Goal: Task Accomplishment & Management: Manage account settings

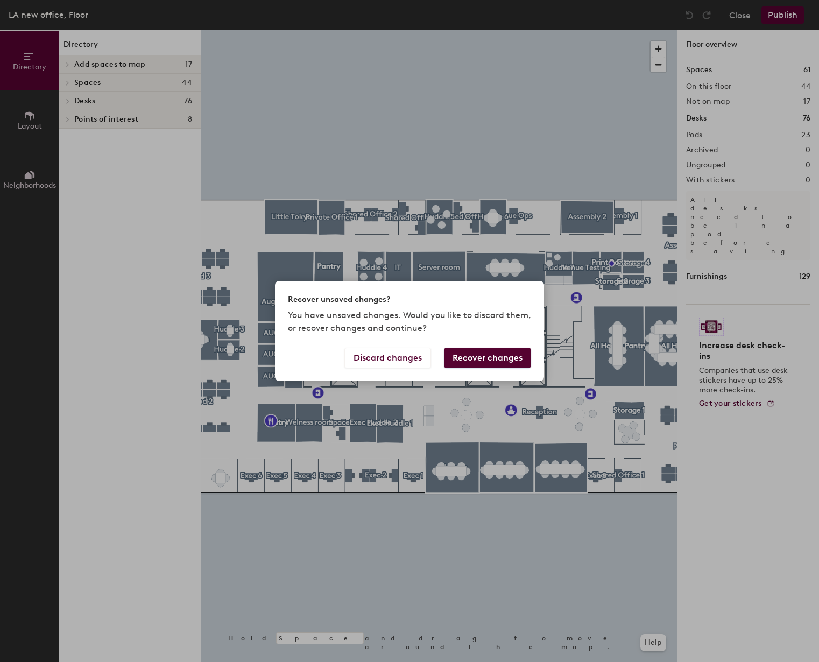
click at [472, 361] on button "Recover changes" at bounding box center [487, 358] width 87 height 20
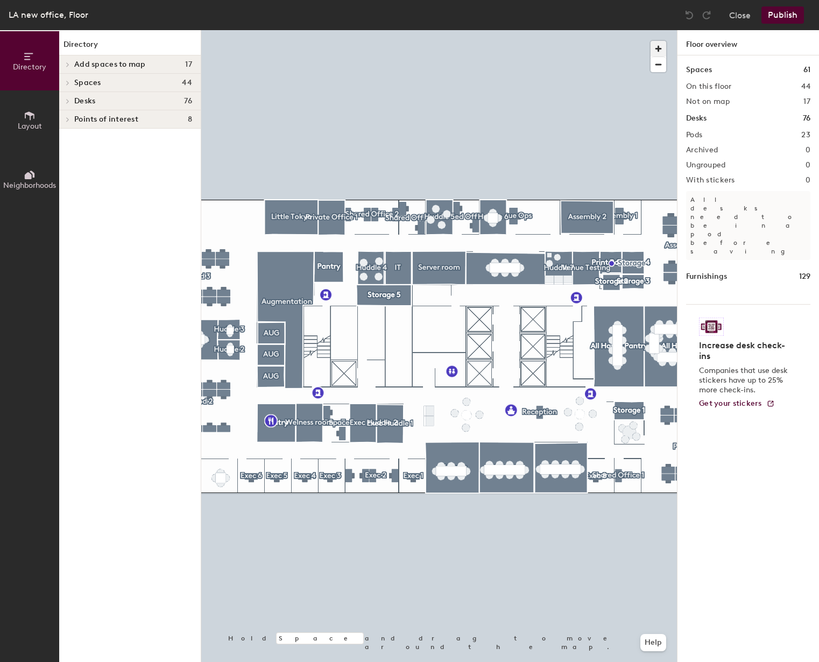
click at [661, 50] on span "button" at bounding box center [659, 49] width 16 height 16
click at [307, 30] on div at bounding box center [439, 30] width 476 height 0
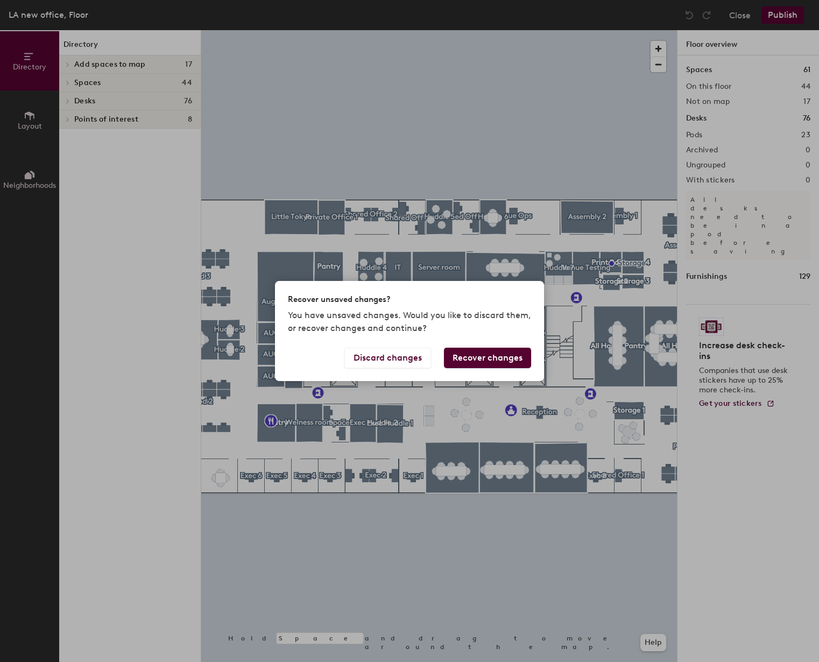
click at [474, 356] on button "Recover changes" at bounding box center [487, 358] width 87 height 20
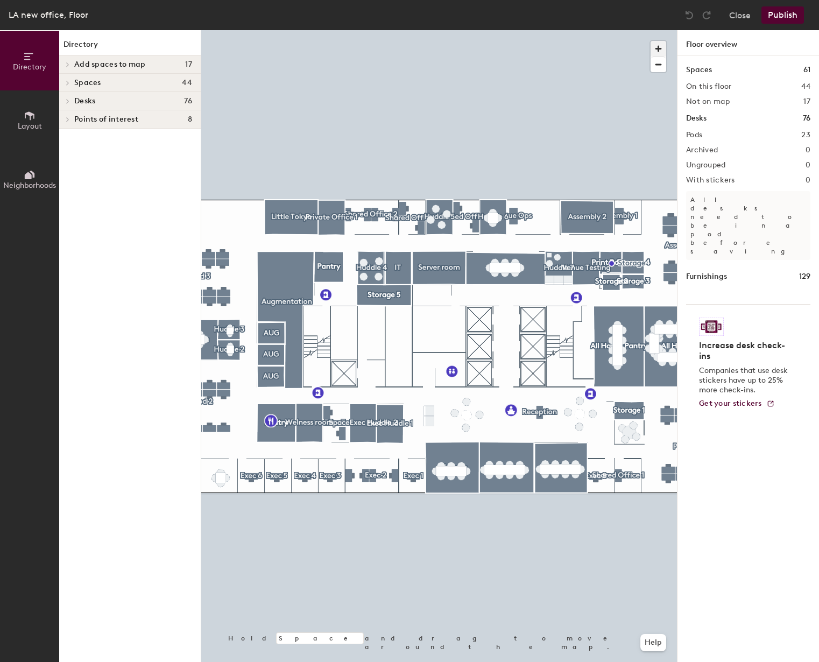
click at [654, 47] on span "button" at bounding box center [659, 49] width 16 height 16
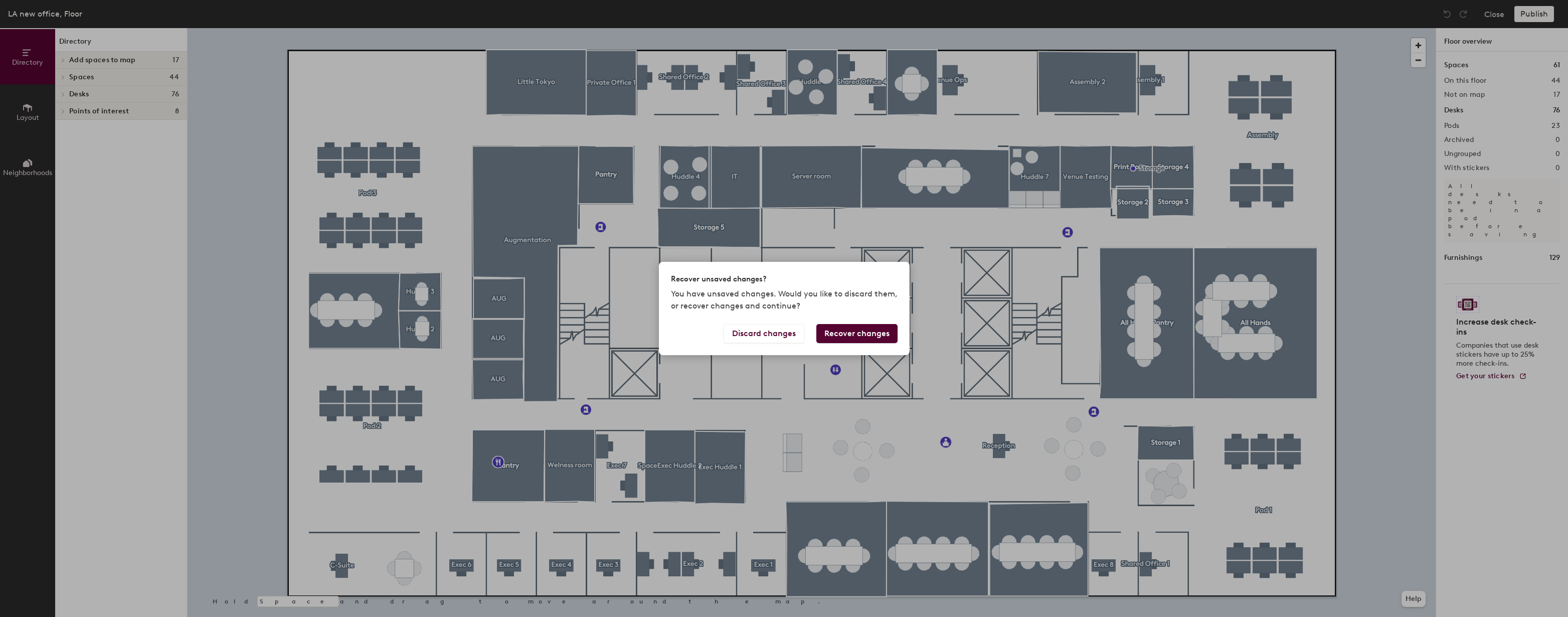
click at [834, 334] on button "Recover changes" at bounding box center [856, 334] width 81 height 19
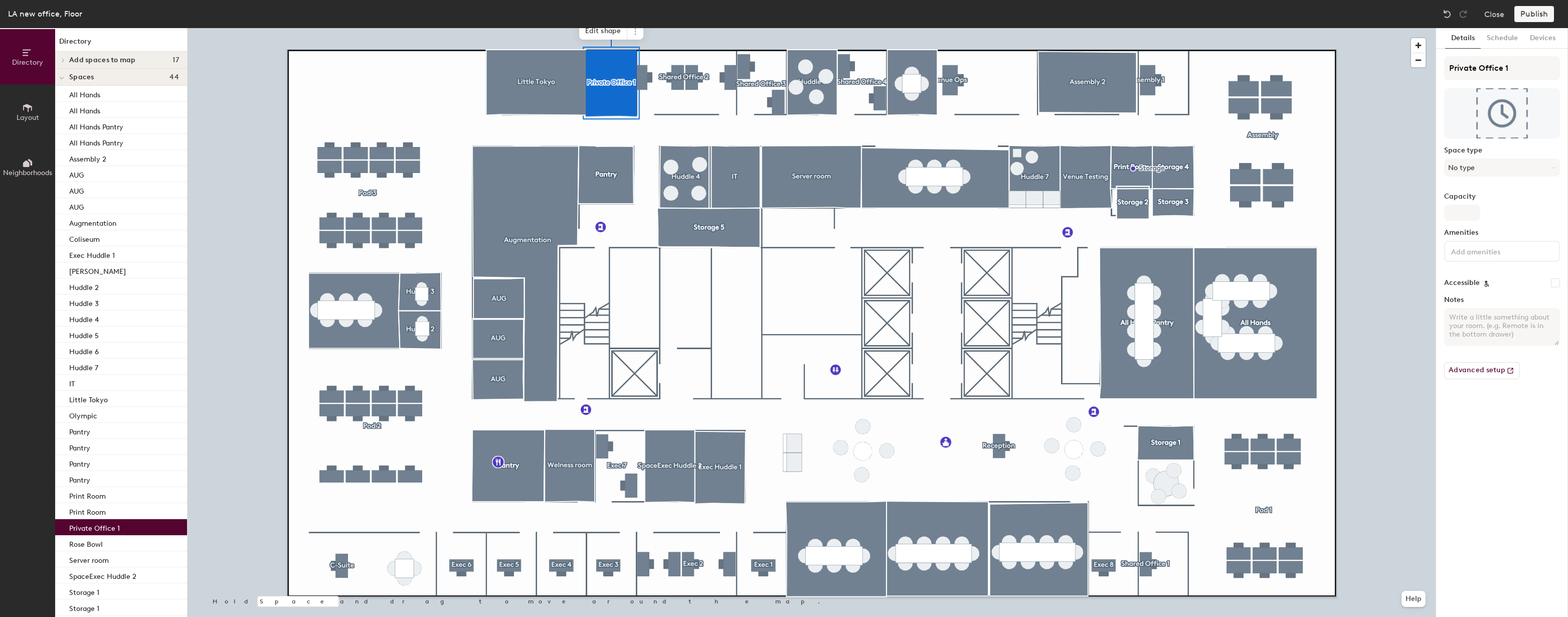
click at [27, 114] on span "Layout" at bounding box center [28, 117] width 22 height 8
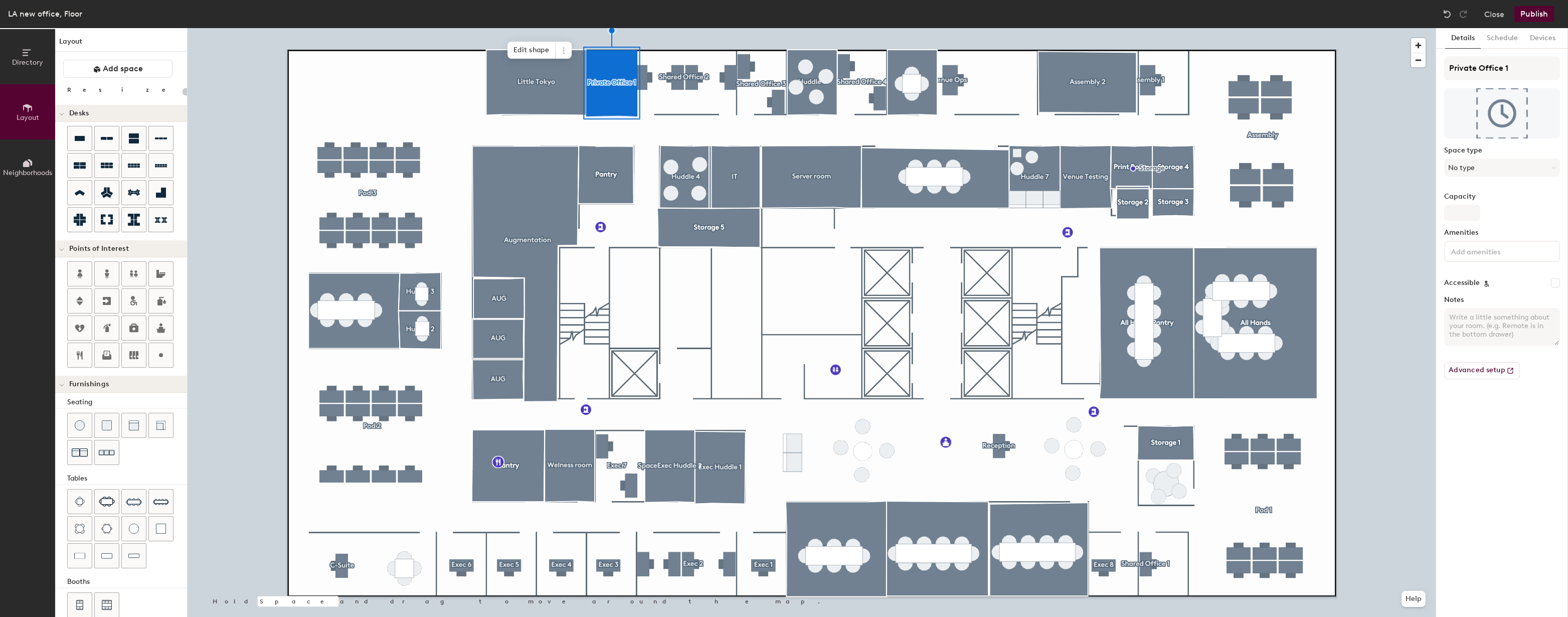
click at [634, 28] on div at bounding box center [811, 28] width 1248 height 0
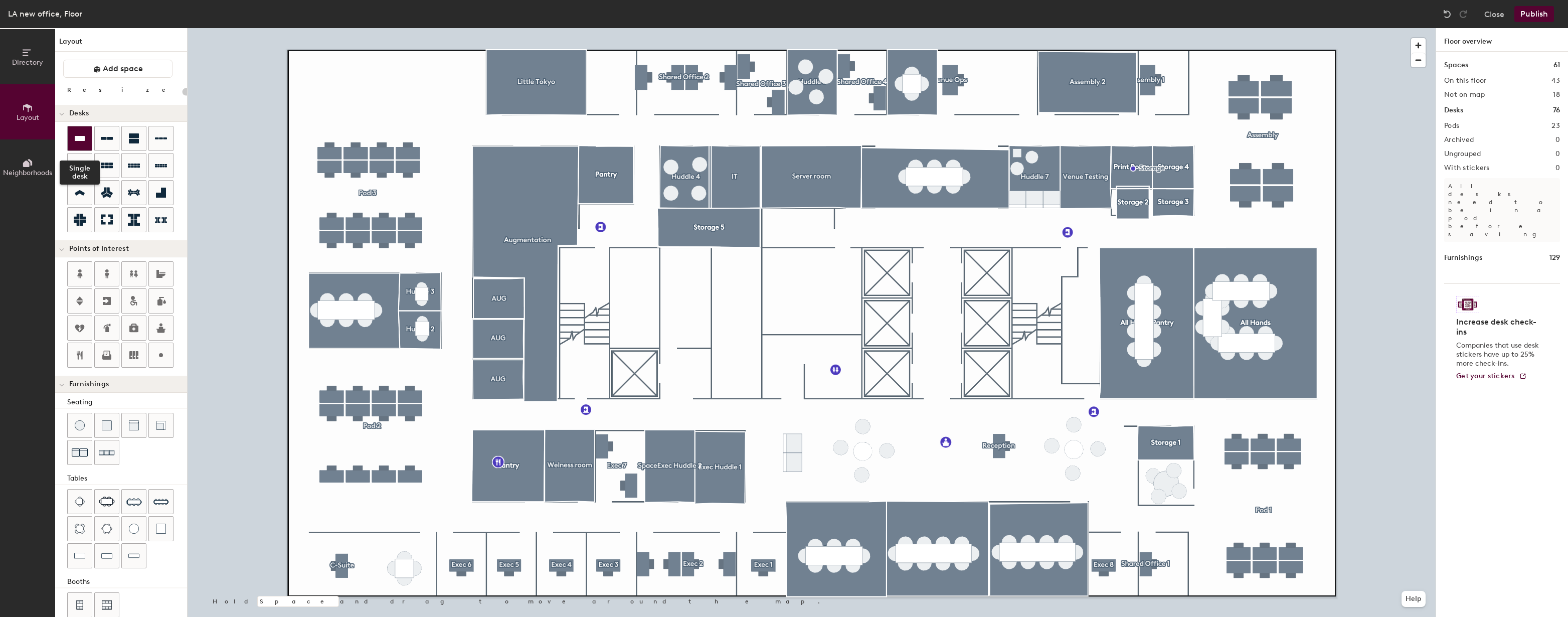
click at [75, 140] on icon at bounding box center [79, 138] width 10 height 5
click at [606, 87] on div "Directory Layout Neighborhoods Layout Add space Resize Desks Points of Interest…" at bounding box center [784, 322] width 1568 height 589
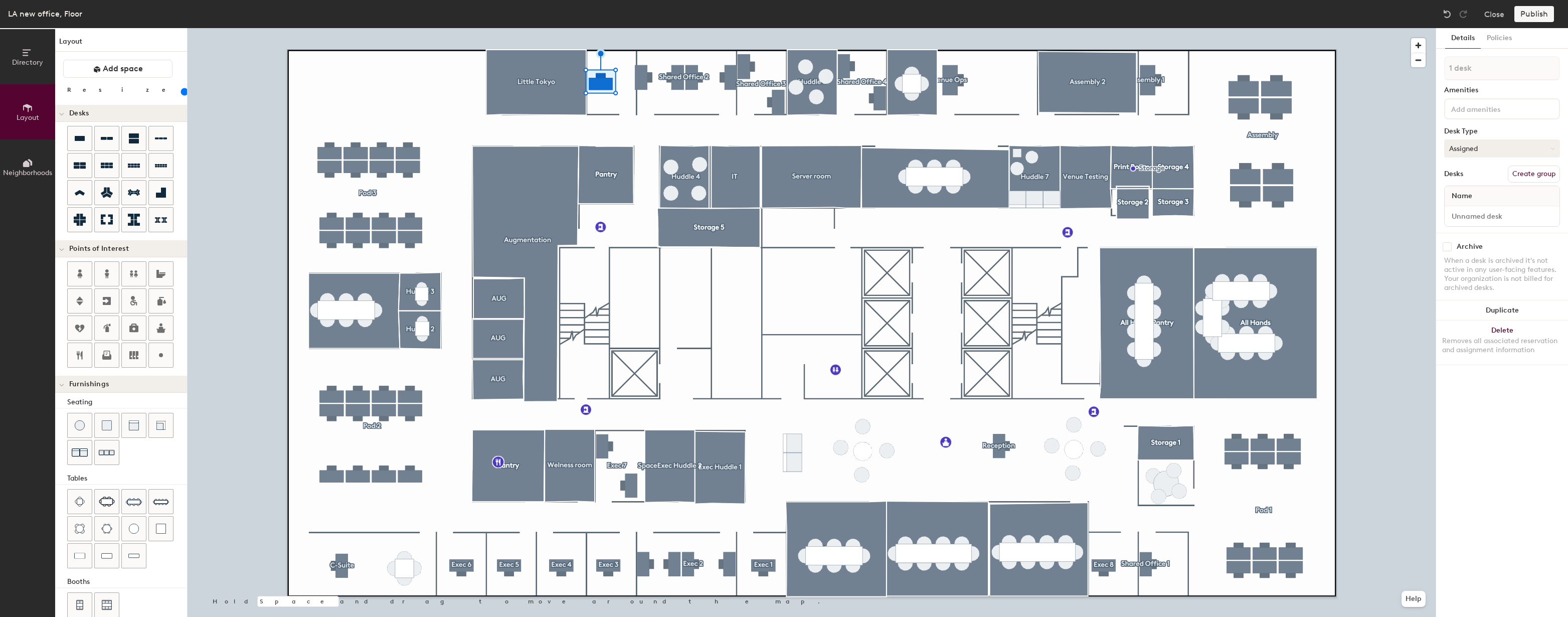
click at [1482, 142] on button "Assigned" at bounding box center [1502, 148] width 116 height 18
click at [1493, 144] on button "Assigned" at bounding box center [1502, 148] width 116 height 18
click at [1493, 146] on button "Assigned" at bounding box center [1502, 148] width 116 height 18
click at [1462, 206] on div "Hoteled" at bounding box center [1495, 210] width 101 height 15
type input "140"
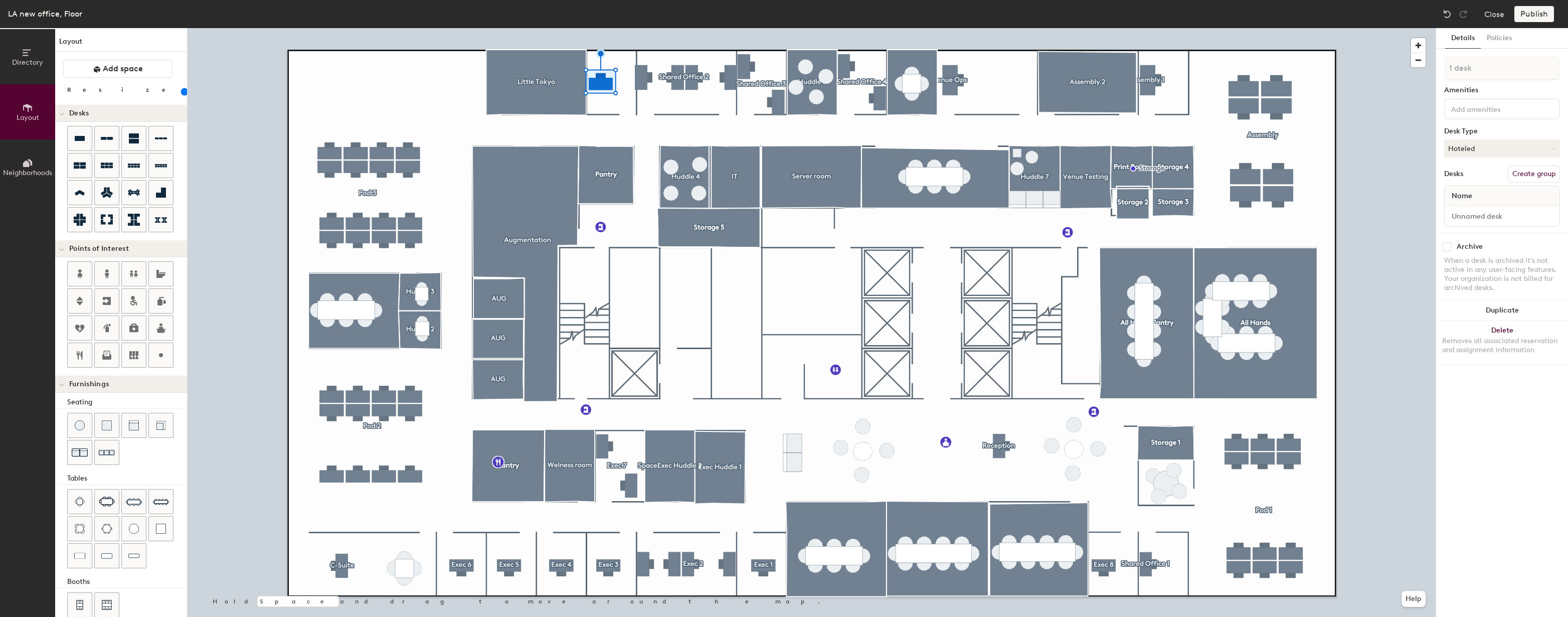
click at [1523, 173] on button "Create group" at bounding box center [1534, 174] width 52 height 17
click at [1481, 72] on input "Pod 24" at bounding box center [1502, 68] width 116 height 24
drag, startPoint x: 1482, startPoint y: 71, endPoint x: 1451, endPoint y: 70, distance: 31.0
click at [1451, 70] on input "Pod 24" at bounding box center [1502, 68] width 116 height 24
type input "Private Office 1"
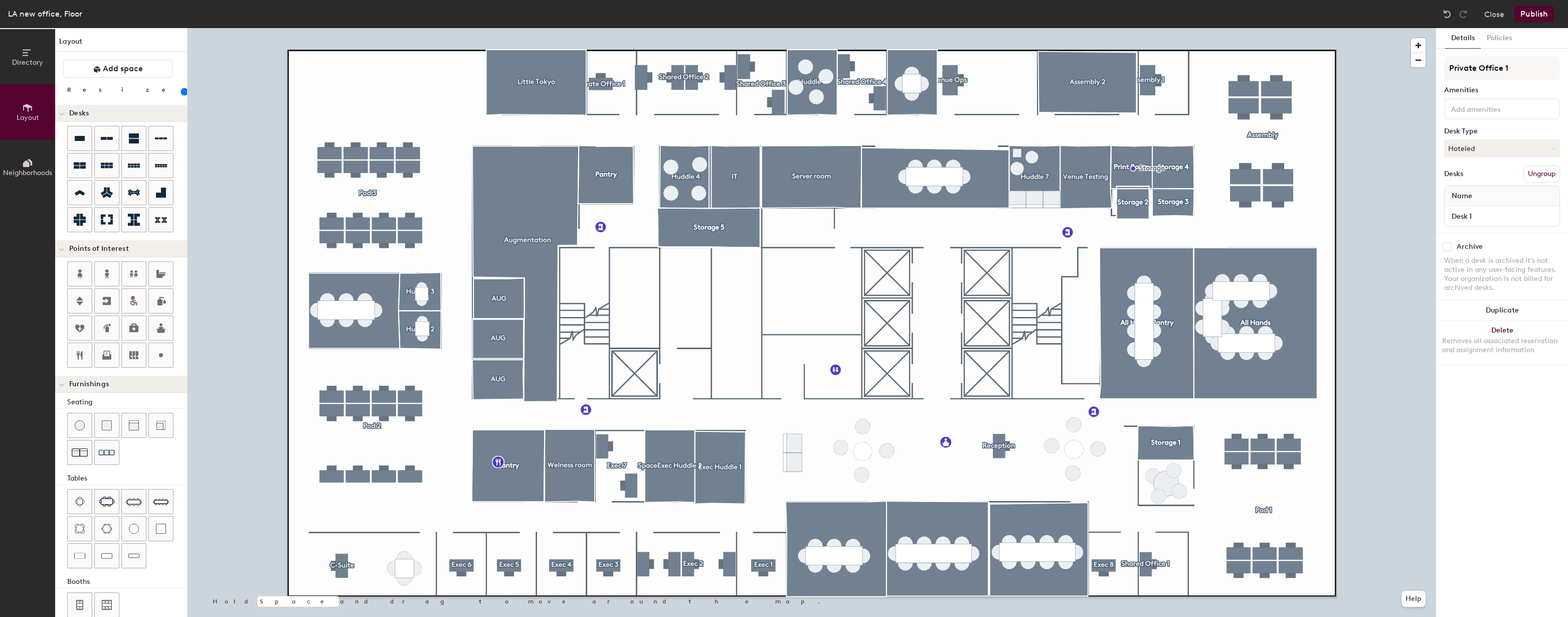
click at [627, 28] on div at bounding box center [811, 28] width 1248 height 0
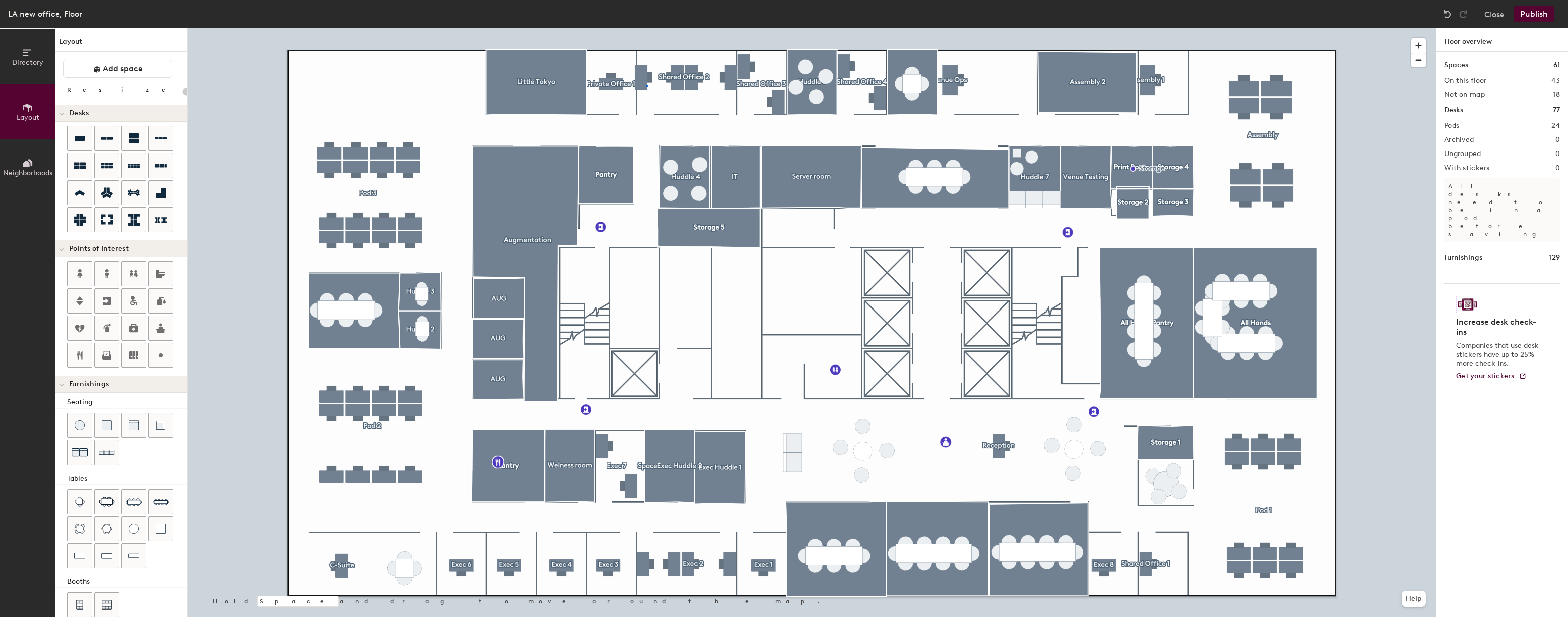
click at [648, 28] on div at bounding box center [811, 28] width 1248 height 0
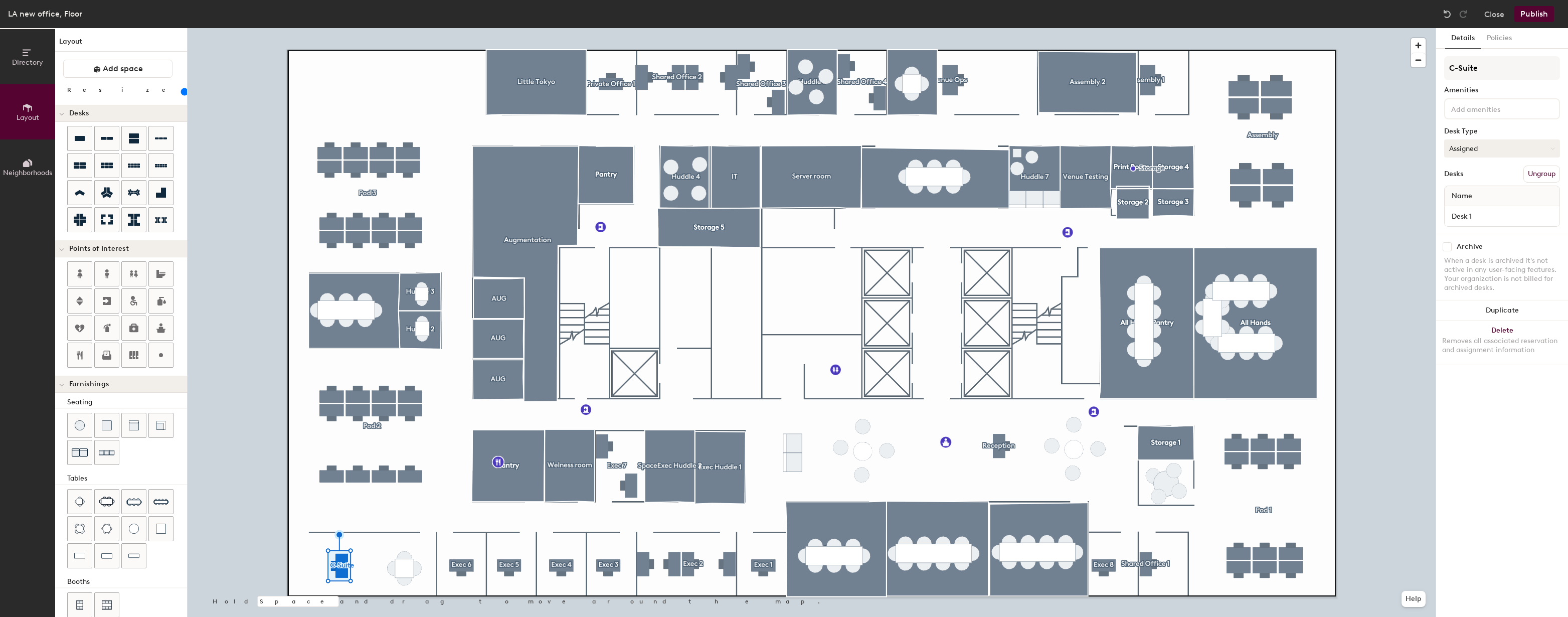
click at [1489, 147] on button "Assigned" at bounding box center [1502, 148] width 116 height 18
click at [1479, 181] on div "Assigned" at bounding box center [1495, 180] width 101 height 15
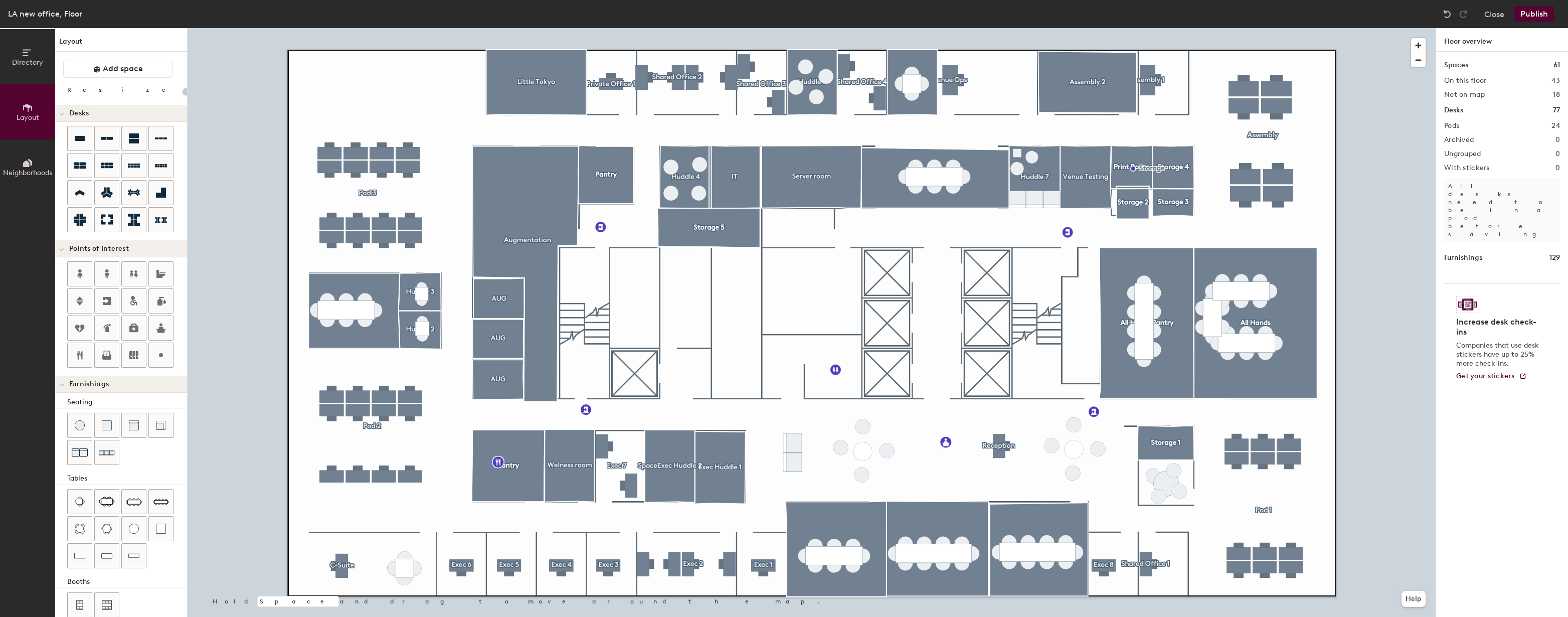
type input "20"
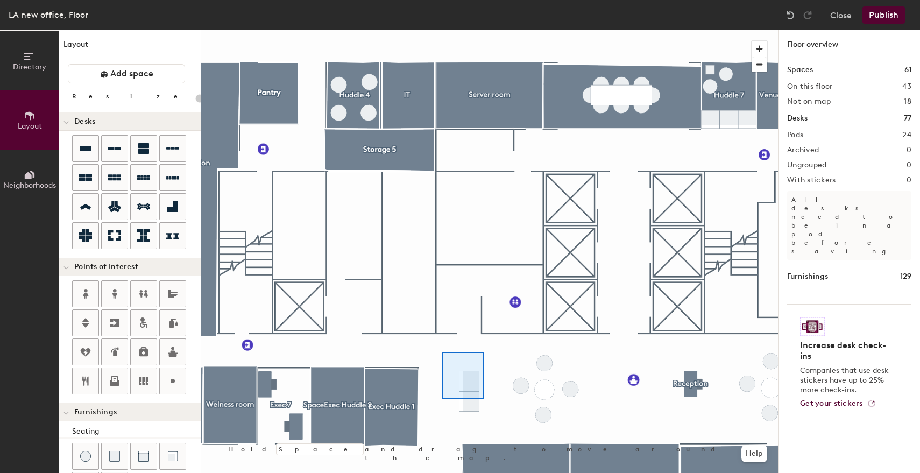
click at [466, 30] on div at bounding box center [489, 30] width 577 height 0
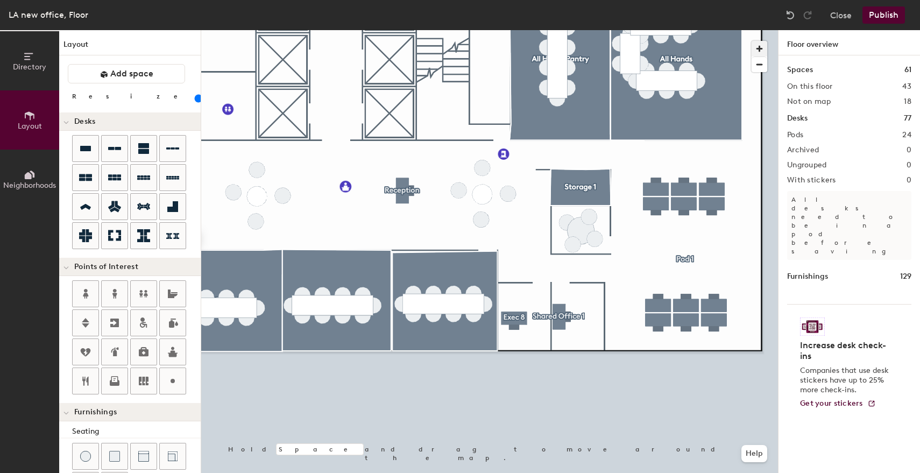
click at [761, 54] on span "button" at bounding box center [760, 49] width 16 height 16
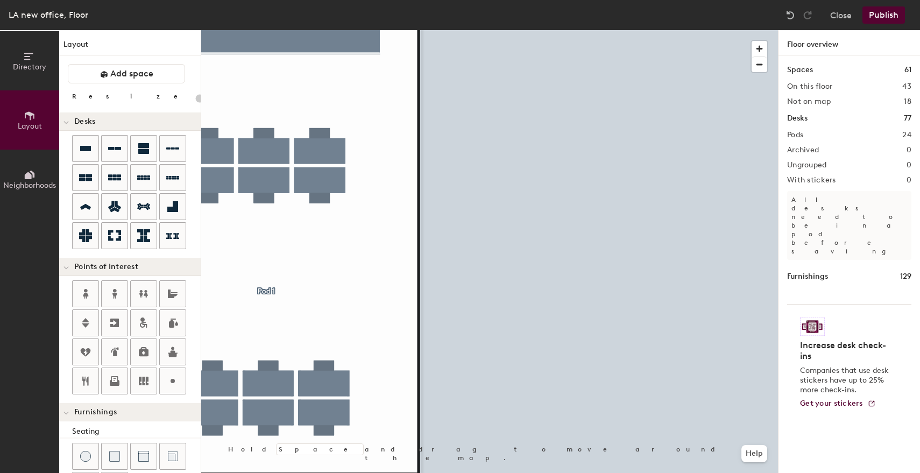
type input "20"
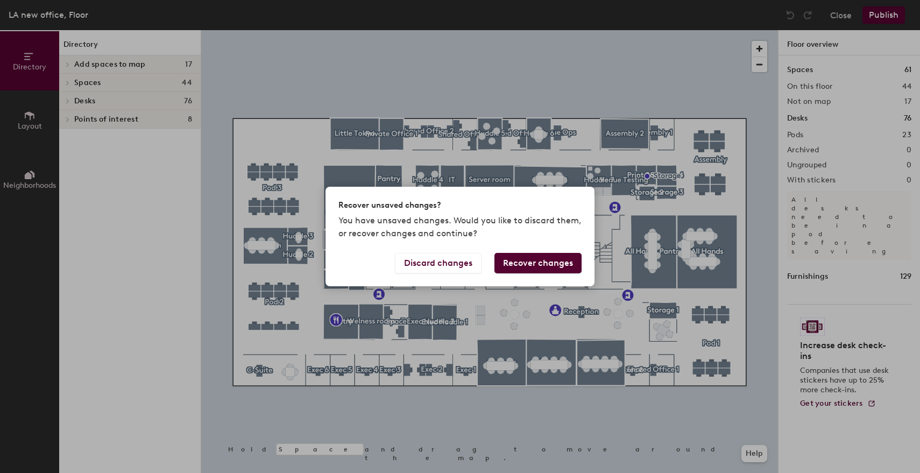
click at [524, 253] on button "Recover changes" at bounding box center [538, 263] width 87 height 20
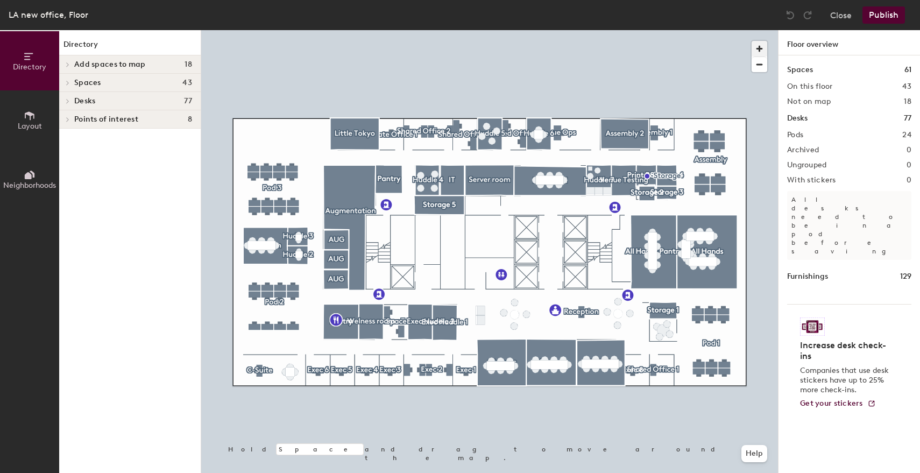
click at [760, 45] on span "button" at bounding box center [760, 49] width 16 height 16
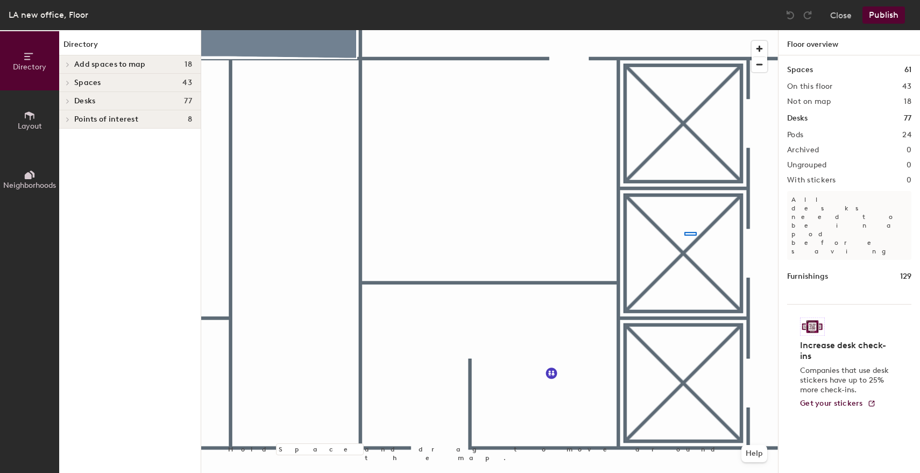
click at [685, 232] on div at bounding box center [691, 234] width 12 height 4
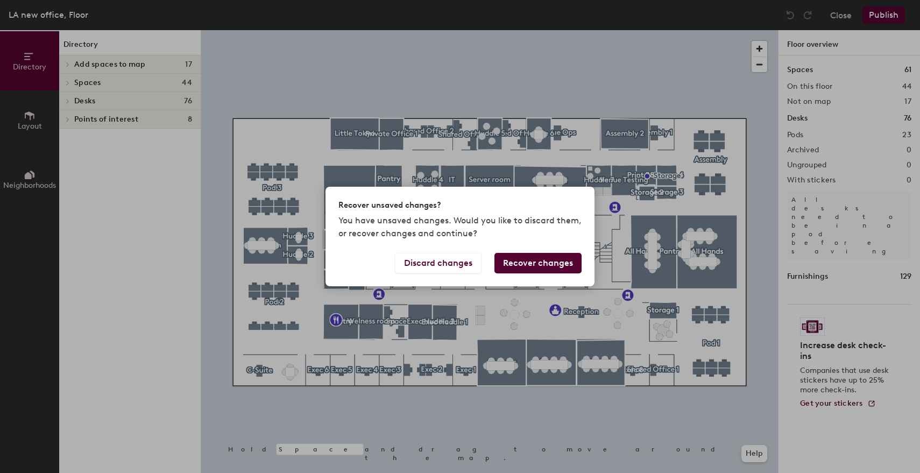
click at [551, 273] on div "Discard changes Recover changes" at bounding box center [460, 269] width 269 height 33
click at [551, 265] on button "Recover changes" at bounding box center [538, 263] width 87 height 20
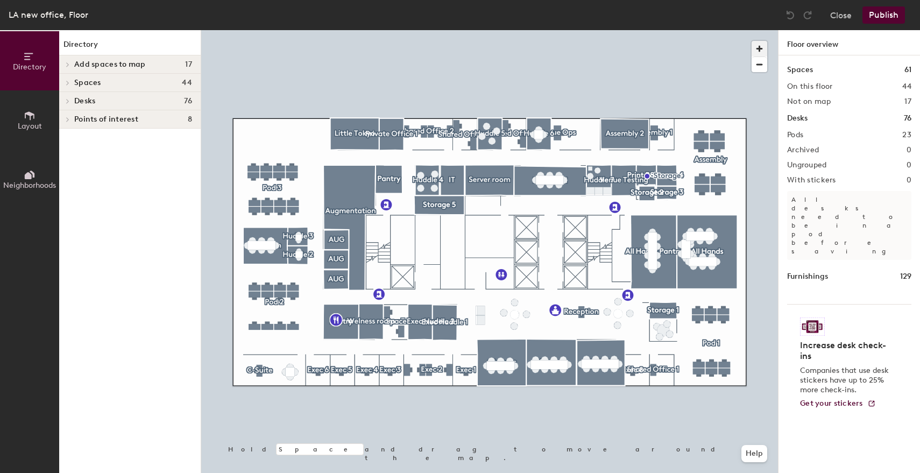
click at [765, 54] on span "button" at bounding box center [760, 49] width 16 height 16
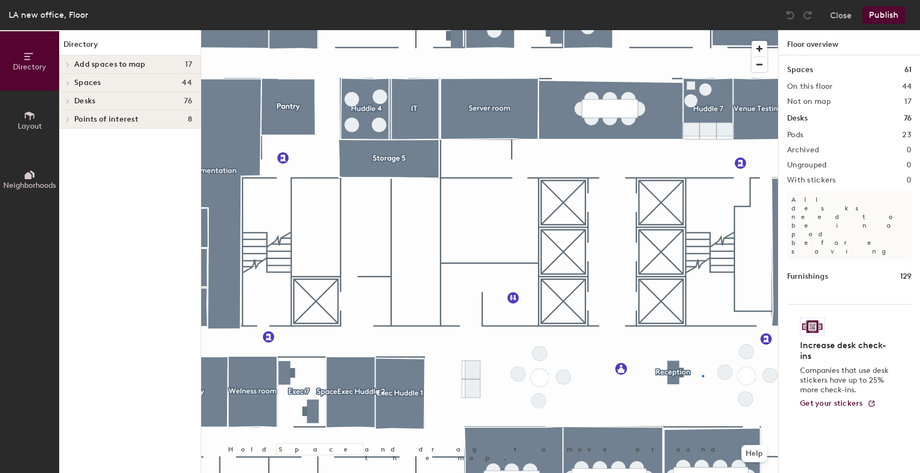
click at [702, 30] on div at bounding box center [489, 30] width 577 height 0
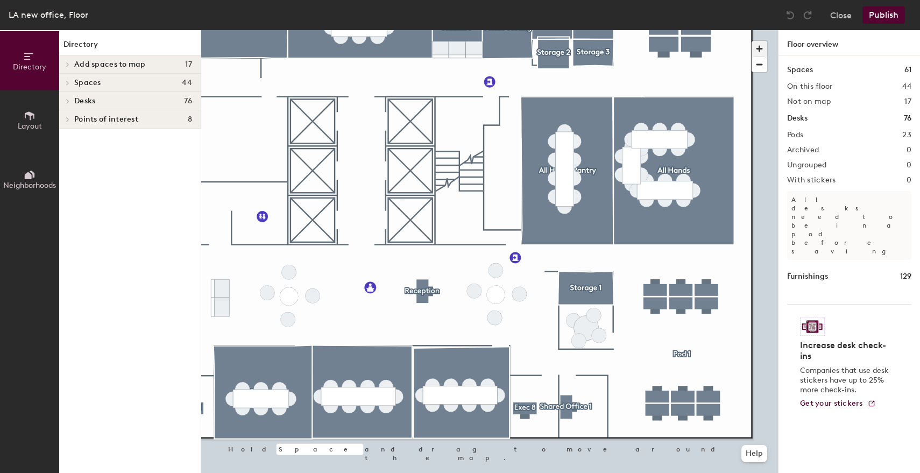
click at [762, 45] on span "button" at bounding box center [760, 49] width 16 height 16
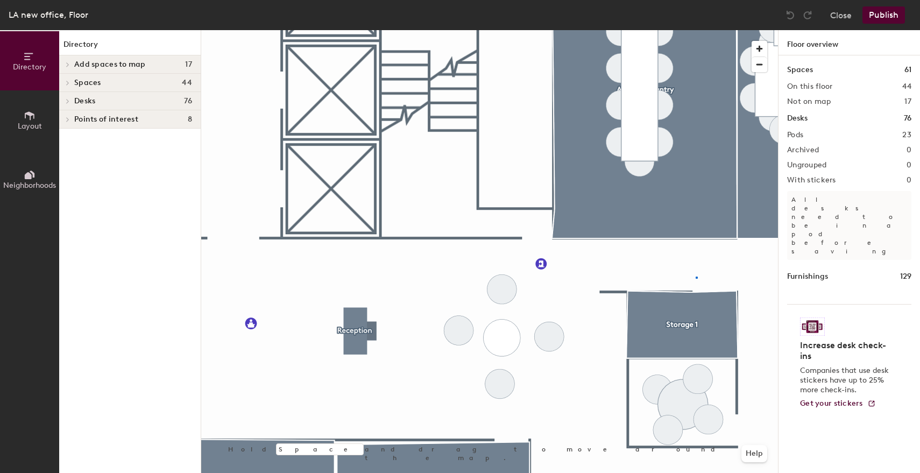
click at [696, 30] on div at bounding box center [489, 30] width 577 height 0
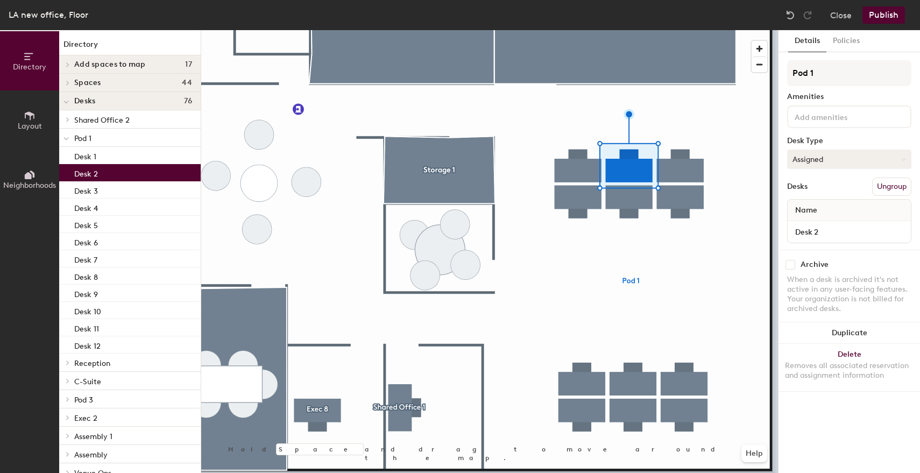
click at [845, 161] on button "Assigned" at bounding box center [849, 159] width 124 height 19
click at [815, 221] on div "Hoteled" at bounding box center [842, 225] width 108 height 16
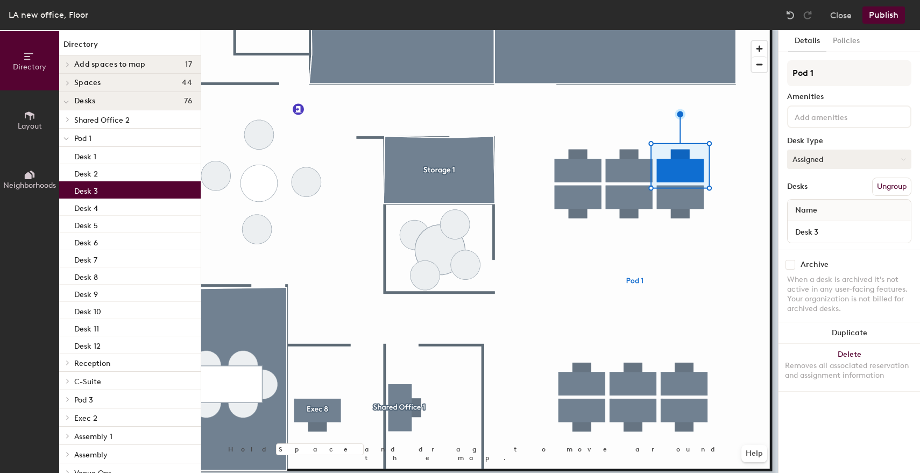
click at [839, 158] on button "Assigned" at bounding box center [849, 159] width 124 height 19
click at [806, 224] on div "Hoteled" at bounding box center [842, 225] width 108 height 16
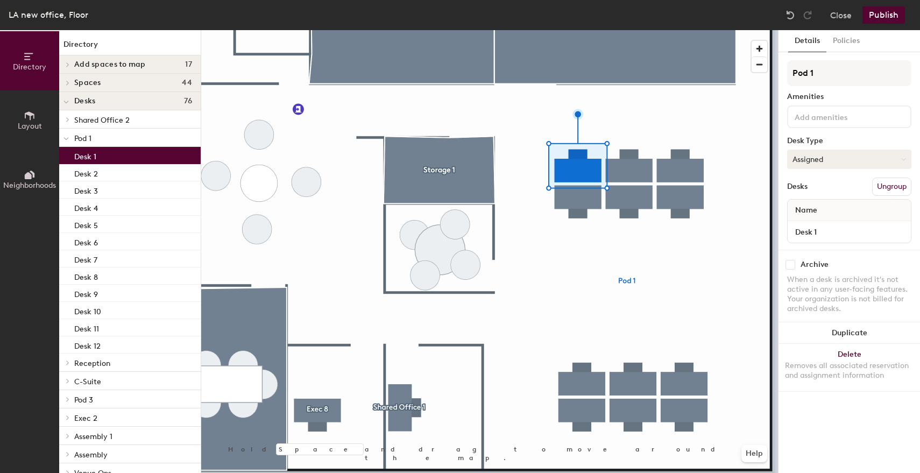
click at [856, 159] on button "Assigned" at bounding box center [849, 159] width 124 height 19
click at [809, 225] on div "Hoteled" at bounding box center [842, 225] width 108 height 16
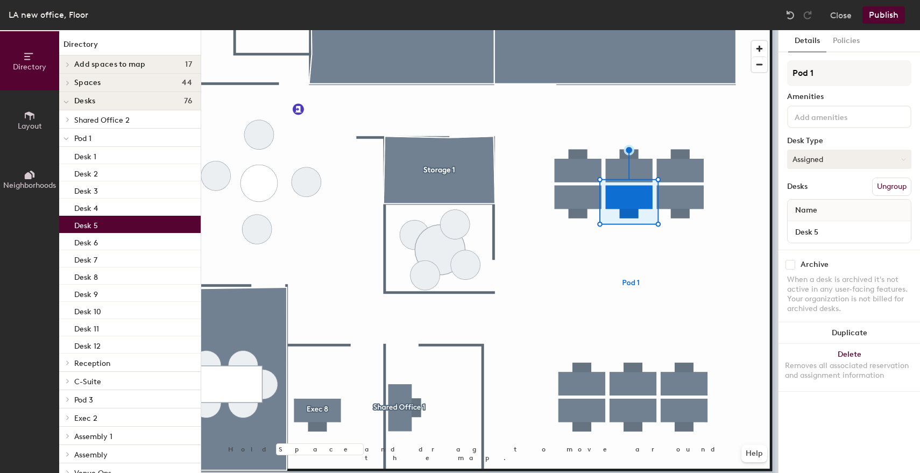
click at [858, 159] on button "Assigned" at bounding box center [849, 159] width 124 height 19
click at [815, 226] on div "Hoteled" at bounding box center [842, 225] width 108 height 16
click at [659, 30] on div at bounding box center [489, 30] width 577 height 0
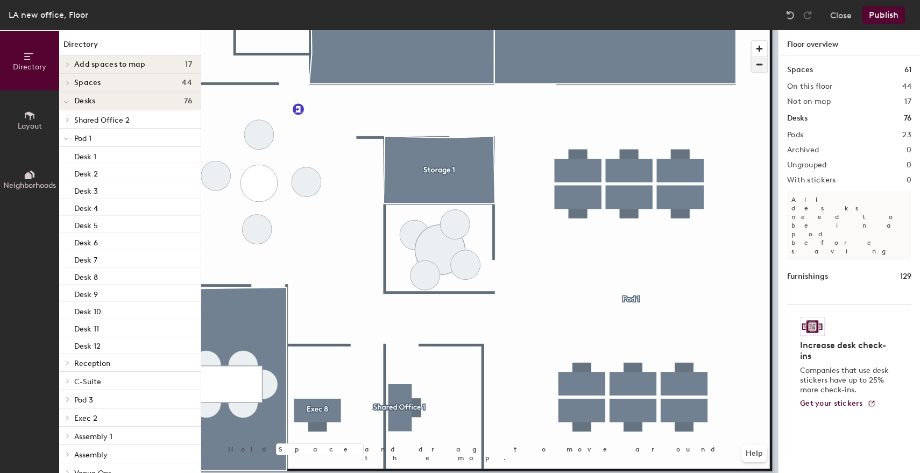
click at [758, 64] on span "button" at bounding box center [760, 64] width 16 height 15
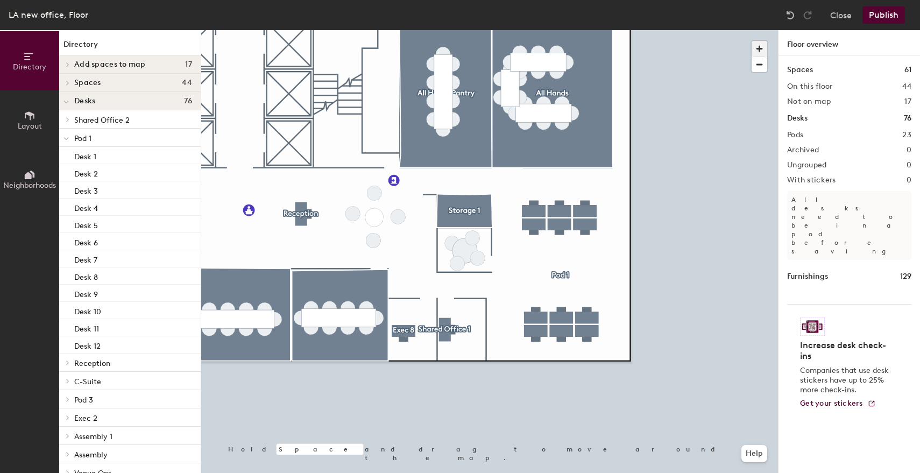
click at [760, 46] on span "button" at bounding box center [760, 49] width 16 height 16
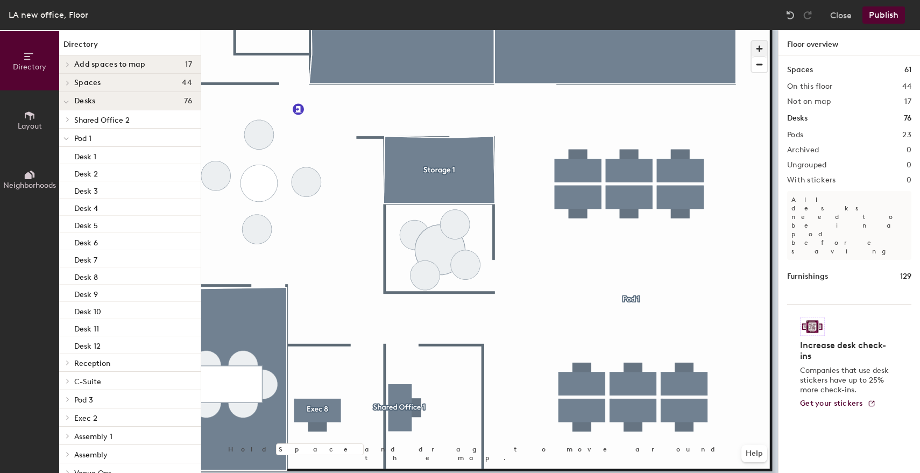
click at [762, 44] on span "button" at bounding box center [760, 49] width 16 height 16
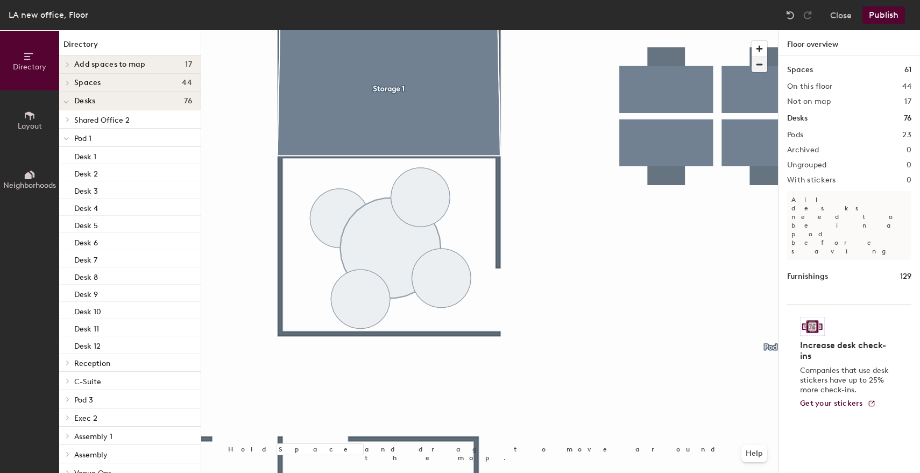
click at [759, 66] on span "button" at bounding box center [760, 64] width 16 height 15
click at [871, 16] on button "Publish" at bounding box center [884, 14] width 43 height 17
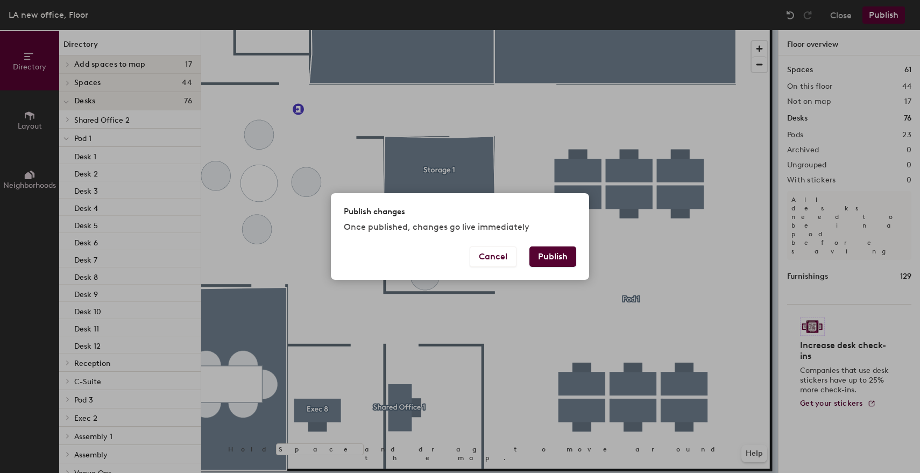
click at [567, 262] on button "Publish" at bounding box center [553, 256] width 47 height 20
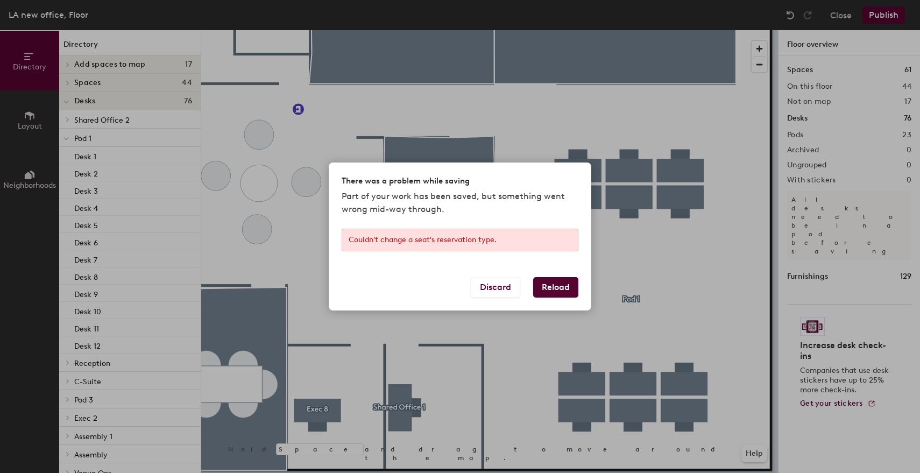
click at [558, 290] on button "Reload" at bounding box center [555, 287] width 45 height 20
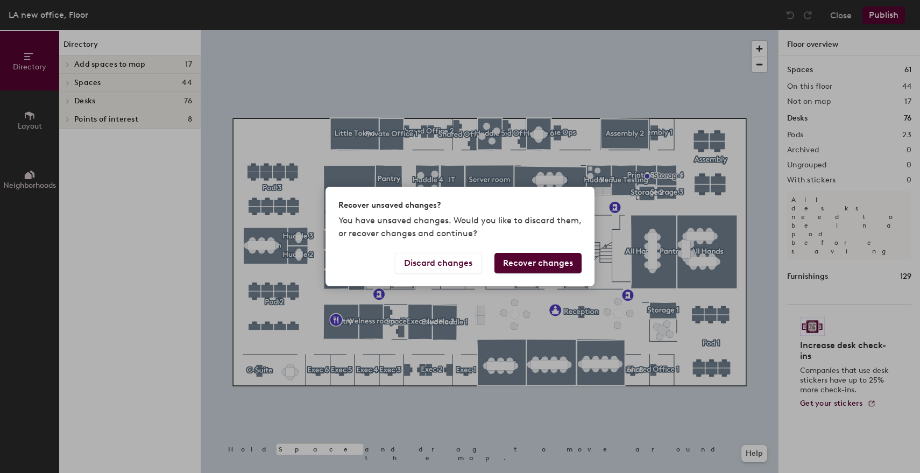
click at [533, 265] on button "Recover changes" at bounding box center [538, 263] width 87 height 20
click at [533, 256] on button "Recover changes" at bounding box center [538, 263] width 87 height 20
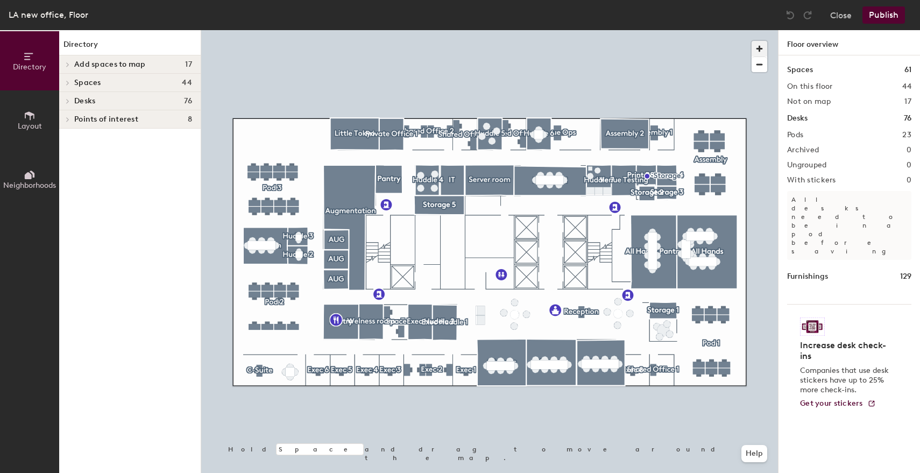
click at [758, 43] on span "button" at bounding box center [760, 49] width 16 height 16
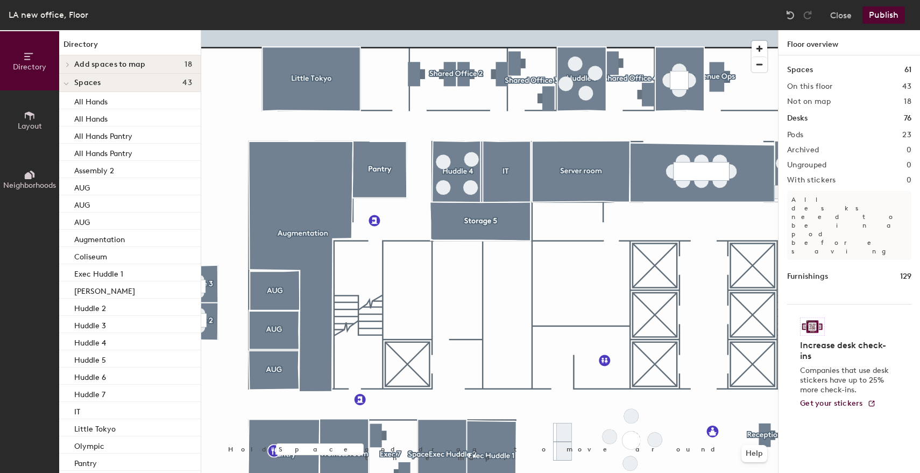
click at [25, 126] on span "Layout" at bounding box center [30, 126] width 24 height 9
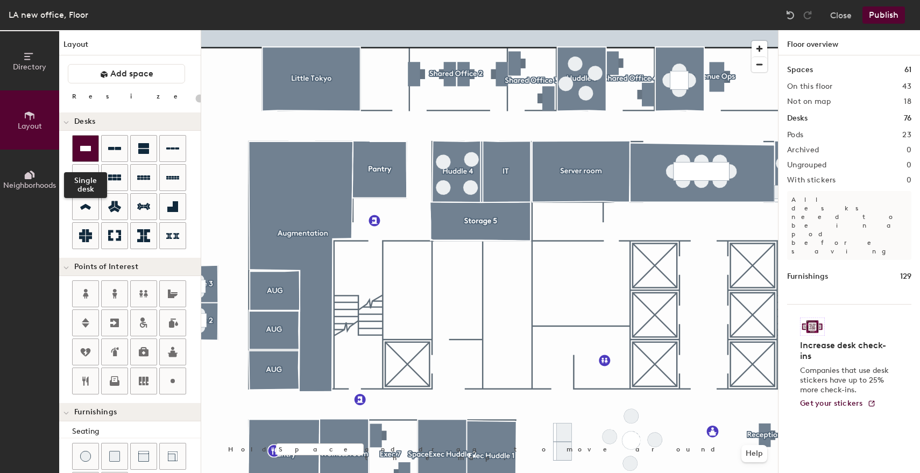
click at [83, 150] on icon at bounding box center [85, 148] width 11 height 5
type input "140"
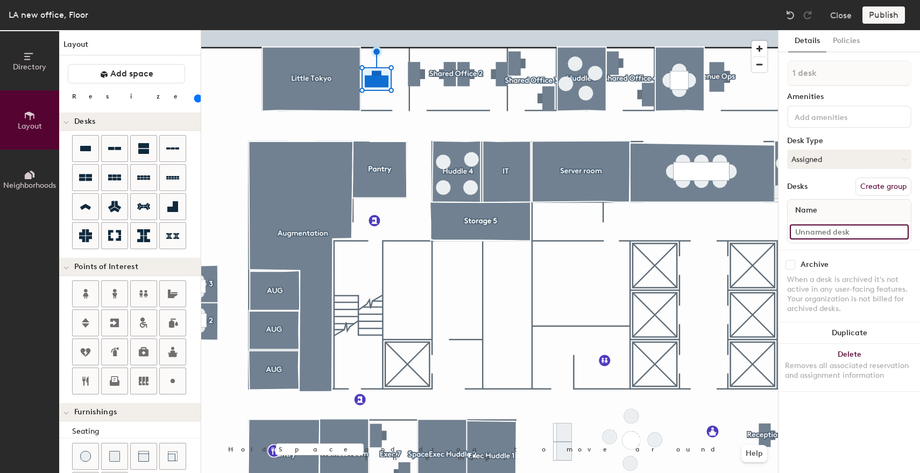
click at [834, 232] on input at bounding box center [849, 231] width 119 height 15
type input "Private Office 1"
click at [868, 188] on button "Create group" at bounding box center [884, 187] width 56 height 18
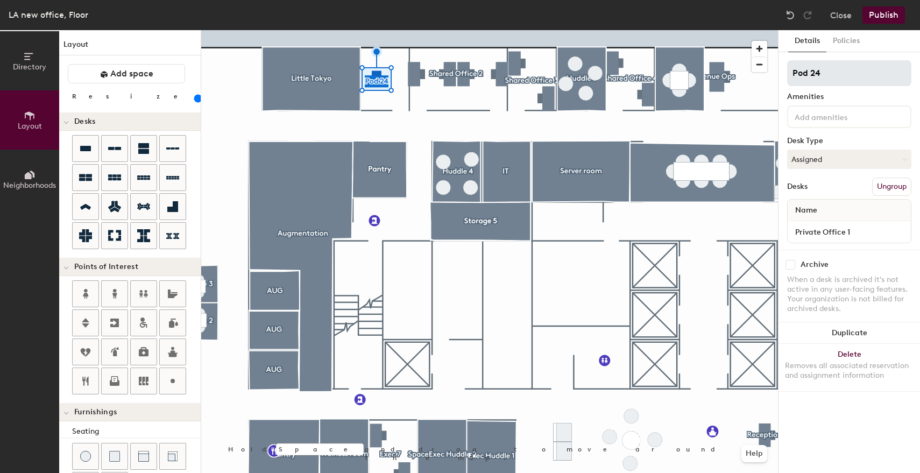
click at [828, 81] on input "Pod 24" at bounding box center [849, 73] width 124 height 26
type input "Private Office 1"
click at [854, 97] on div "Amenities" at bounding box center [849, 97] width 124 height 9
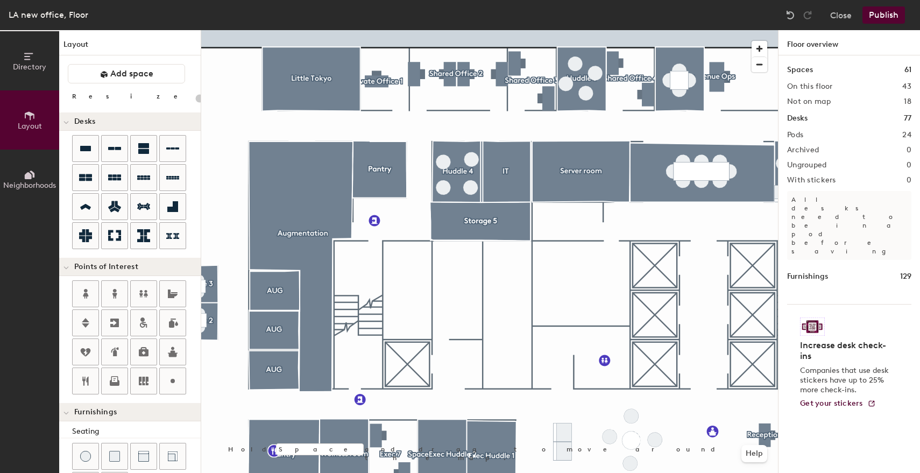
click at [383, 30] on div at bounding box center [489, 30] width 577 height 0
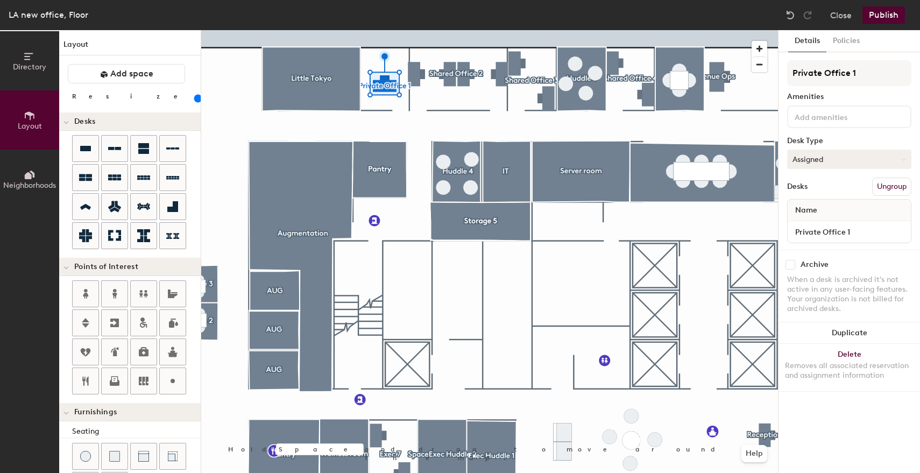
click at [880, 158] on button "Assigned" at bounding box center [849, 159] width 124 height 19
click at [813, 224] on div "Hoteled" at bounding box center [842, 225] width 108 height 16
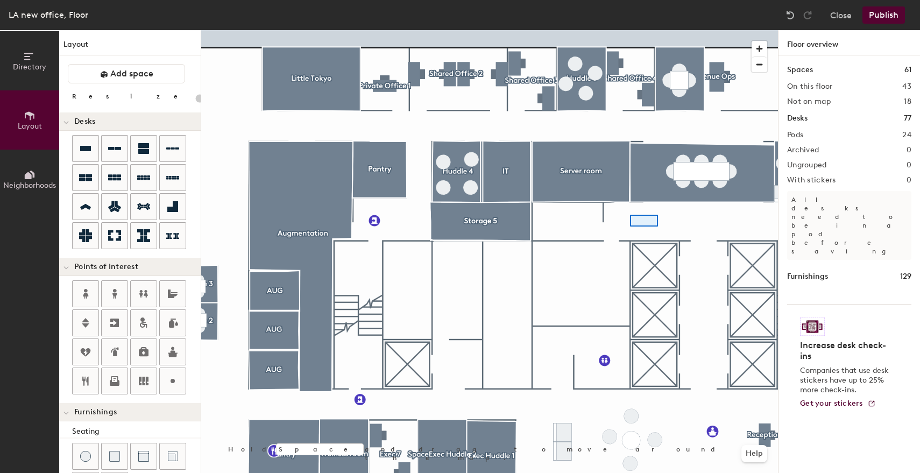
click at [630, 30] on div at bounding box center [489, 30] width 577 height 0
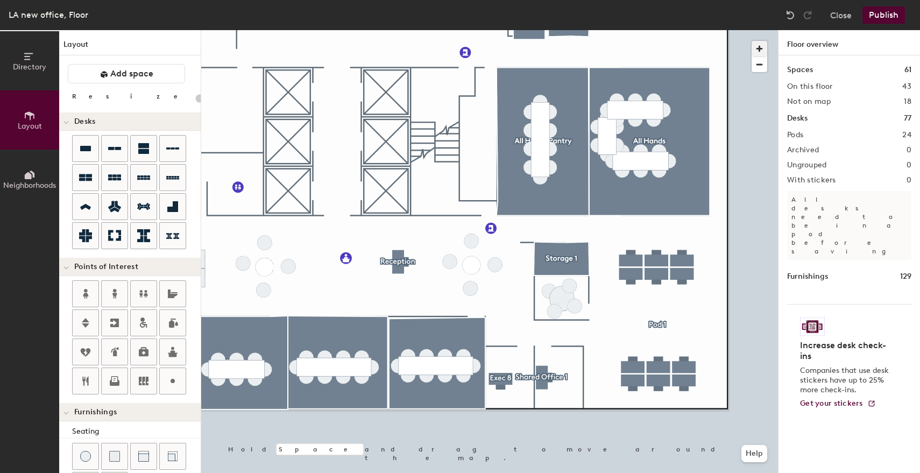
click at [758, 45] on span "button" at bounding box center [760, 49] width 16 height 16
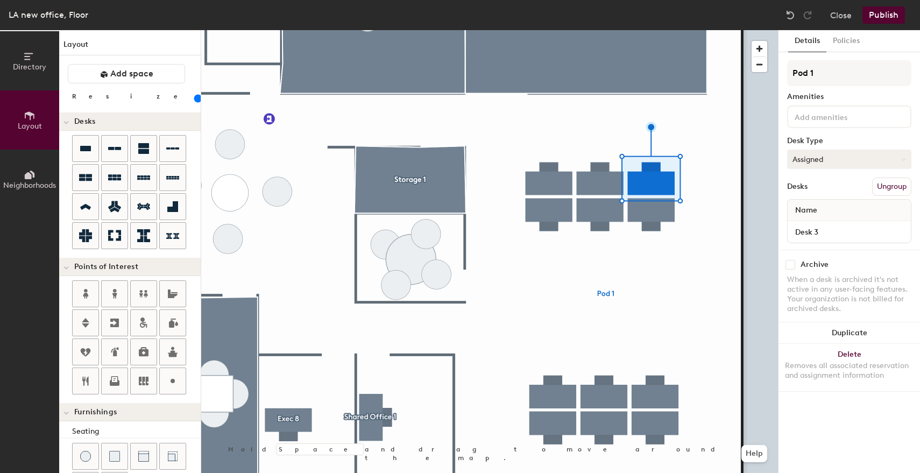
click at [816, 165] on button "Assigned" at bounding box center [849, 159] width 124 height 19
click at [808, 227] on div "Hoteled" at bounding box center [842, 225] width 108 height 16
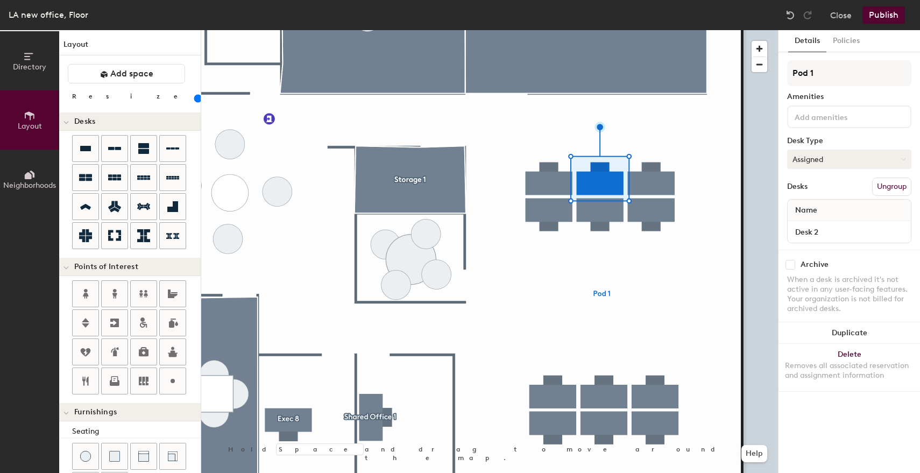
click at [846, 158] on button "Assigned" at bounding box center [849, 159] width 124 height 19
click at [807, 224] on div "Hoteled" at bounding box center [842, 225] width 108 height 16
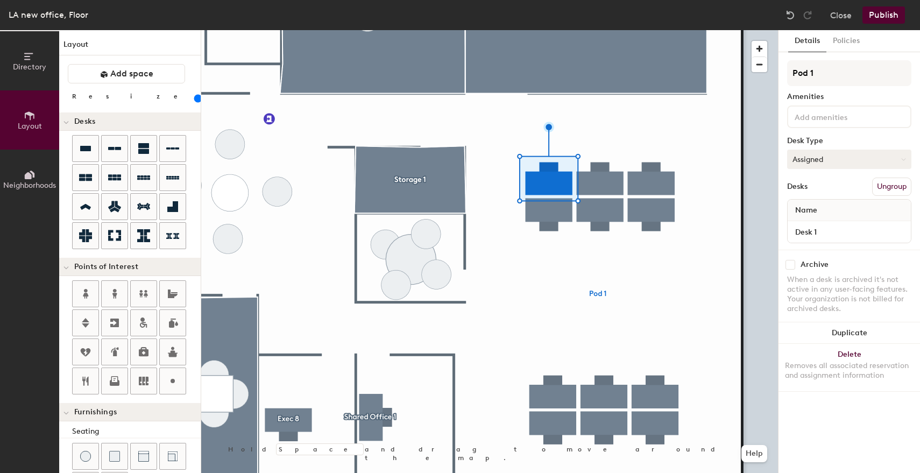
click at [840, 158] on button "Assigned" at bounding box center [849, 159] width 124 height 19
click at [807, 224] on div "Hoteled" at bounding box center [842, 225] width 108 height 16
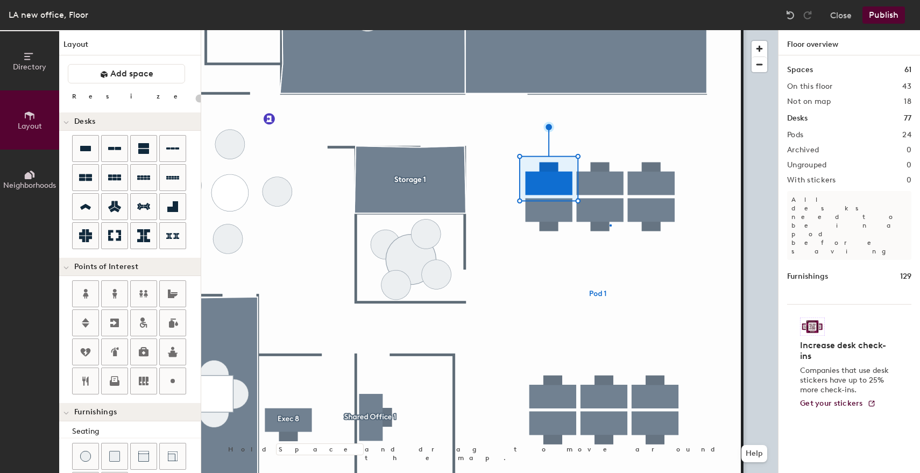
click at [610, 30] on div at bounding box center [489, 30] width 577 height 0
click at [603, 30] on div at bounding box center [489, 30] width 577 height 0
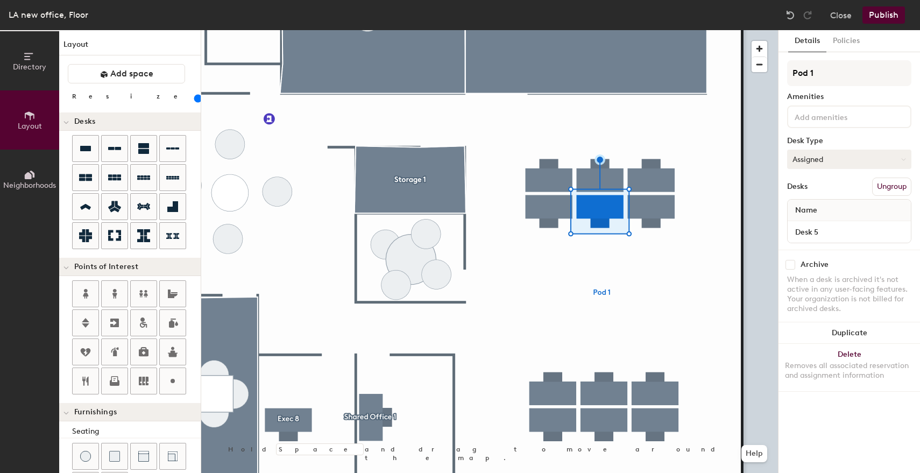
click at [825, 161] on button "Assigned" at bounding box center [849, 159] width 124 height 19
click at [806, 226] on div "Hoteled" at bounding box center [842, 225] width 108 height 16
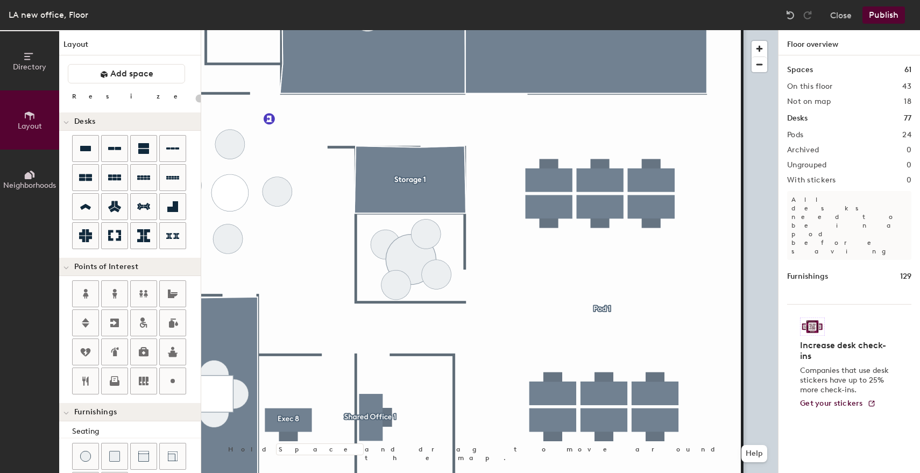
click at [882, 14] on button "Publish" at bounding box center [884, 14] width 43 height 17
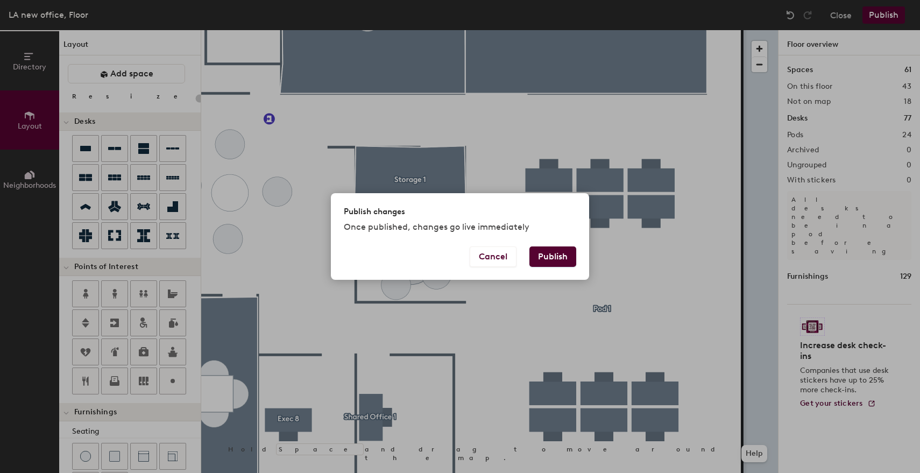
click at [567, 263] on button "Publish" at bounding box center [553, 256] width 47 height 20
type input "20"
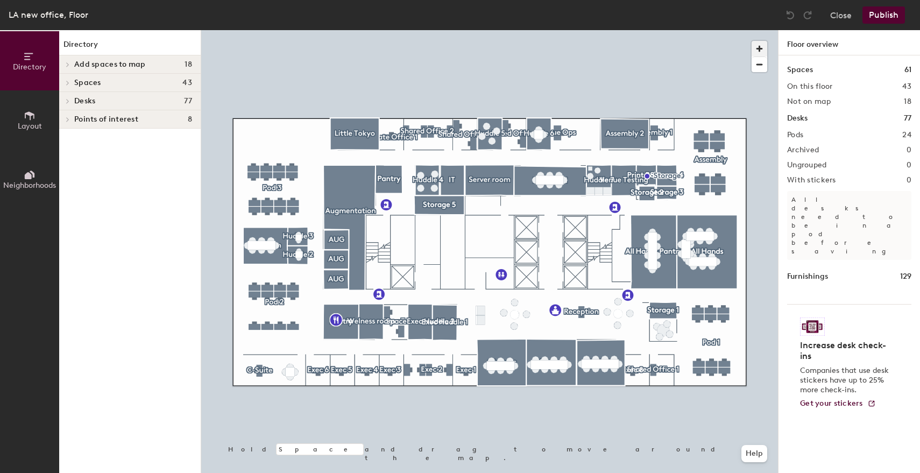
click at [766, 45] on span "button" at bounding box center [760, 49] width 16 height 16
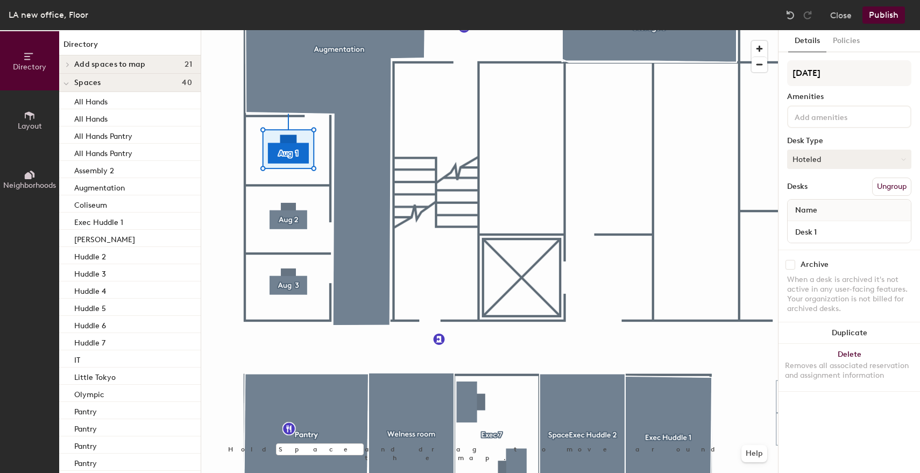
click at [869, 165] on button "Hoteled" at bounding box center [849, 159] width 124 height 19
click at [806, 196] on div "Assigned" at bounding box center [842, 193] width 108 height 16
click at [786, 161] on div "Details Policies Aug 2 Amenities Desk Type Hoteled Desks Ungroup Name Desk 1 Ar…" at bounding box center [850, 251] width 142 height 443
click at [802, 161] on button "Hoteled" at bounding box center [849, 159] width 124 height 19
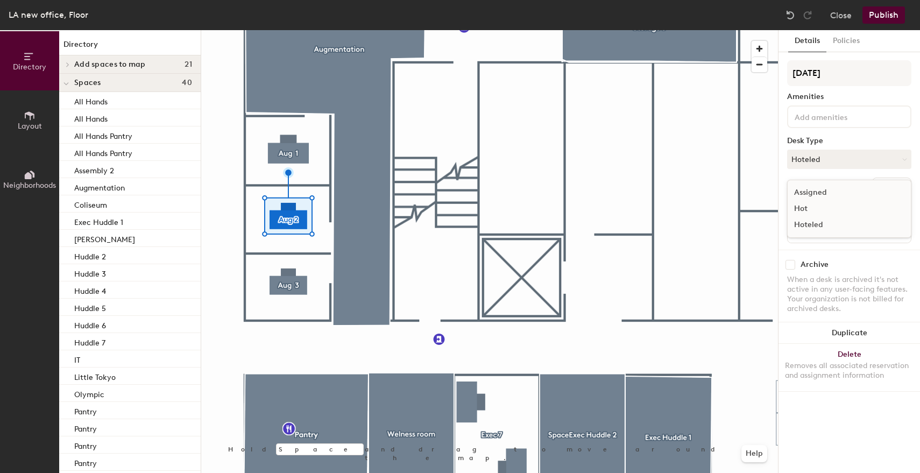
click at [804, 191] on div "Assigned" at bounding box center [842, 193] width 108 height 16
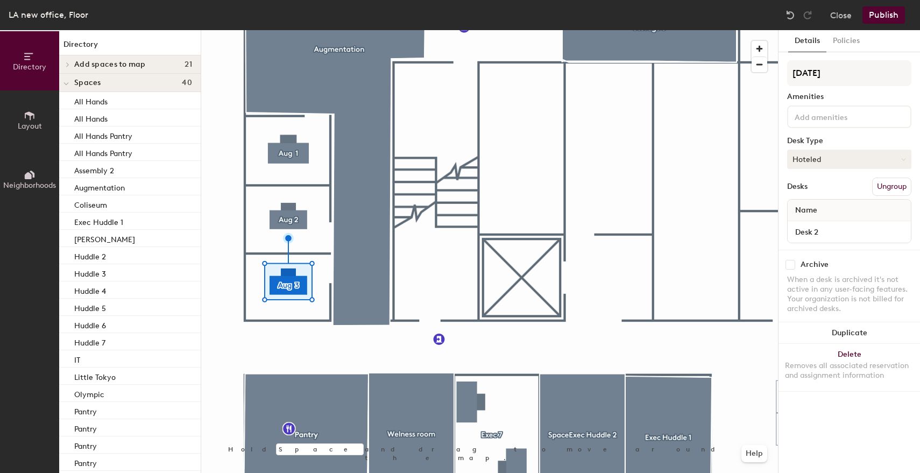
click at [831, 158] on button "Hoteled" at bounding box center [849, 159] width 124 height 19
click at [818, 189] on div "Assigned" at bounding box center [842, 193] width 108 height 16
click at [812, 181] on div "Desks Ungroup" at bounding box center [849, 187] width 124 height 18
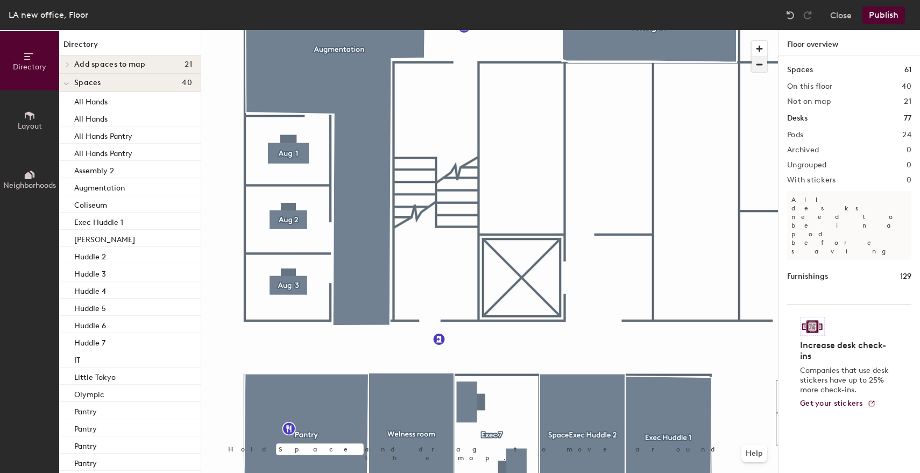
click at [759, 65] on span "button" at bounding box center [760, 64] width 16 height 15
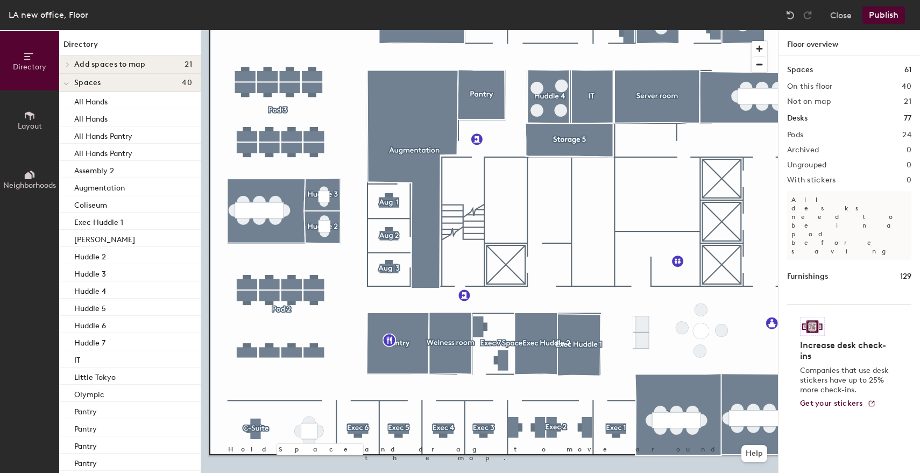
click at [884, 17] on button "Publish" at bounding box center [884, 14] width 43 height 17
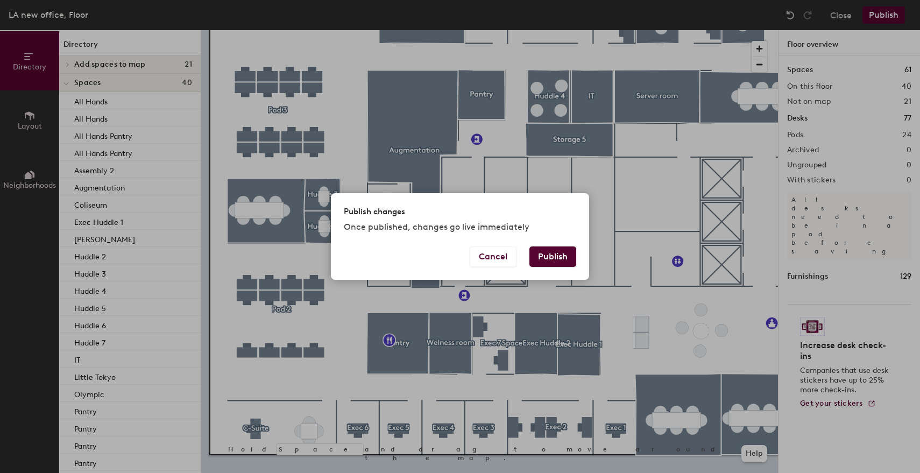
click at [565, 256] on button "Publish" at bounding box center [553, 256] width 47 height 20
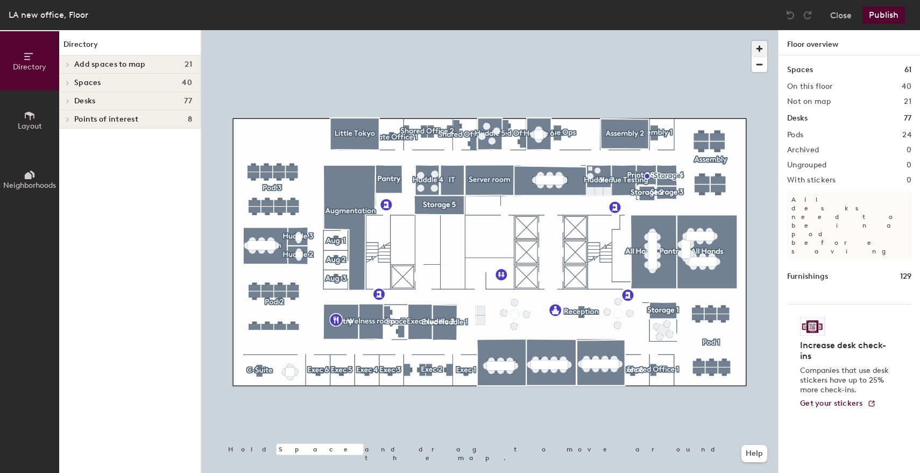
click at [756, 48] on span "button" at bounding box center [760, 49] width 16 height 16
click at [371, 30] on div at bounding box center [489, 30] width 577 height 0
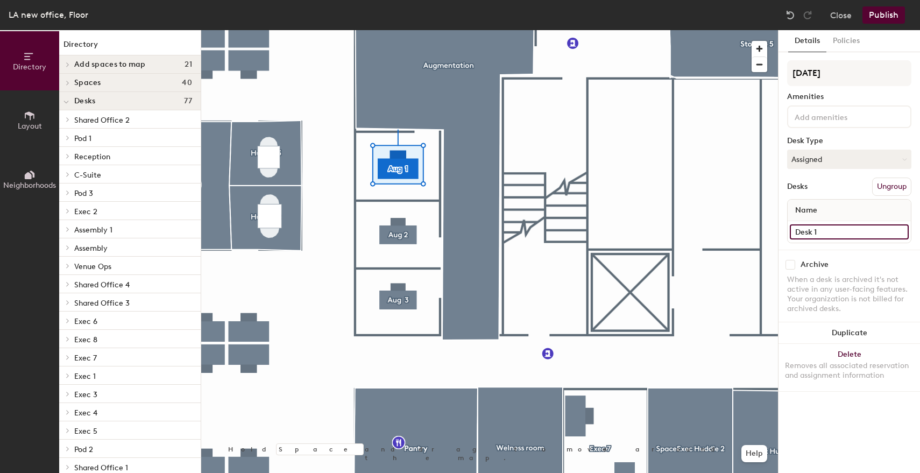
click at [835, 237] on input "Desk 1" at bounding box center [849, 231] width 119 height 15
click at [828, 190] on div "Desks Ungroup" at bounding box center [849, 187] width 124 height 18
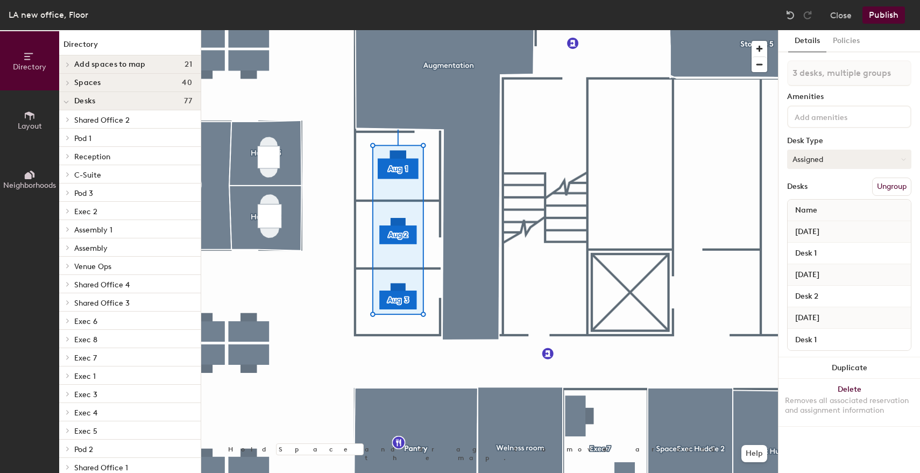
click at [861, 159] on button "Assigned" at bounding box center [849, 159] width 124 height 19
click at [817, 224] on div "Hoteled" at bounding box center [842, 225] width 108 height 16
click at [816, 165] on button "Hoteled" at bounding box center [849, 159] width 124 height 19
click at [810, 195] on div "Assigned" at bounding box center [842, 193] width 108 height 16
click at [829, 187] on div "Desks Ungroup" at bounding box center [849, 187] width 124 height 18
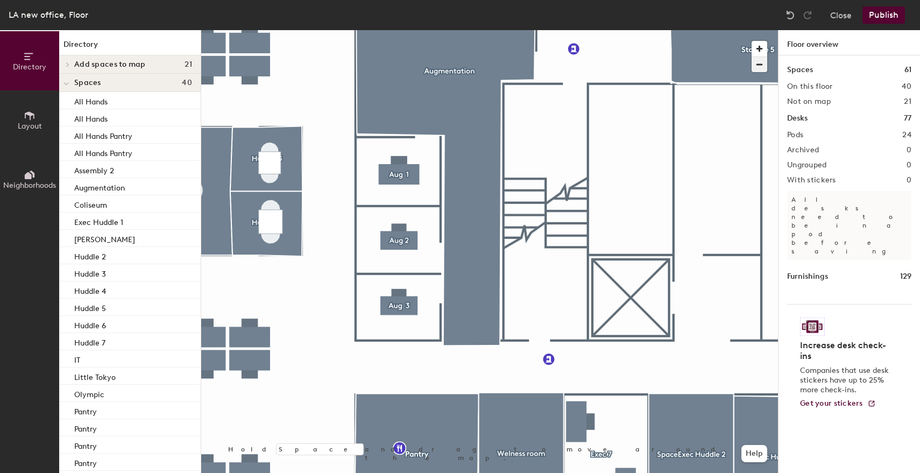
click at [756, 65] on span "button" at bounding box center [760, 64] width 16 height 15
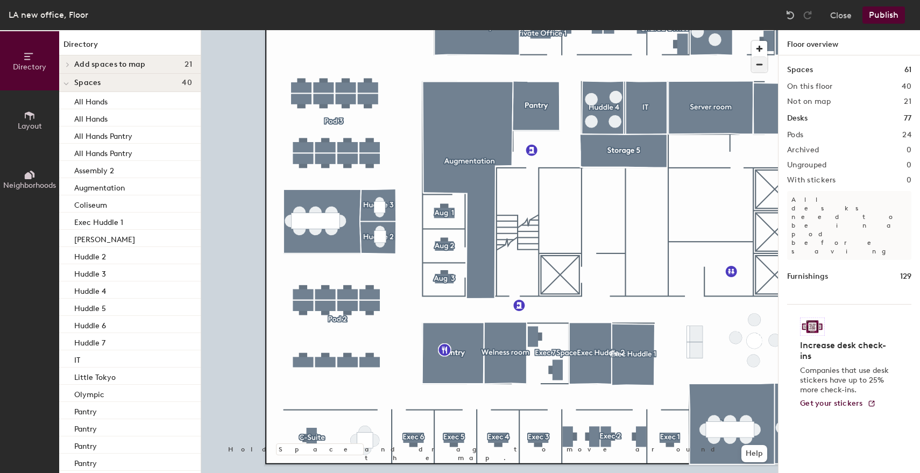
click at [445, 30] on div at bounding box center [489, 30] width 577 height 0
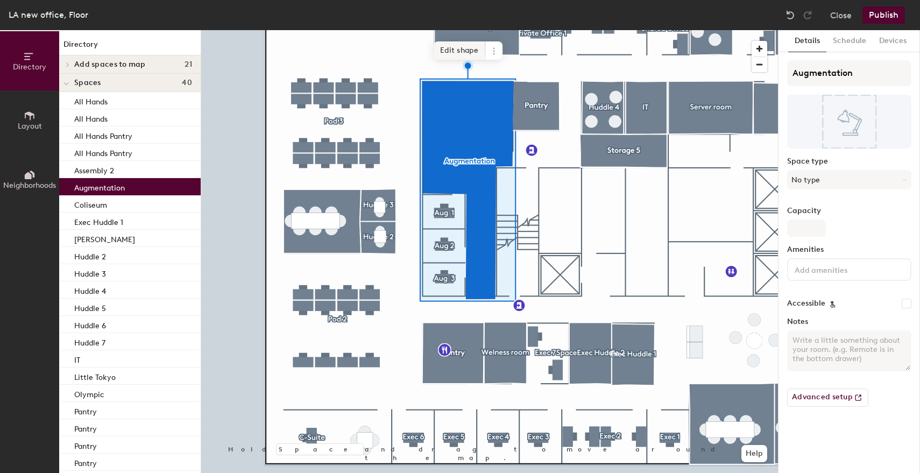
click at [464, 51] on span "Edit shape" at bounding box center [460, 50] width 52 height 18
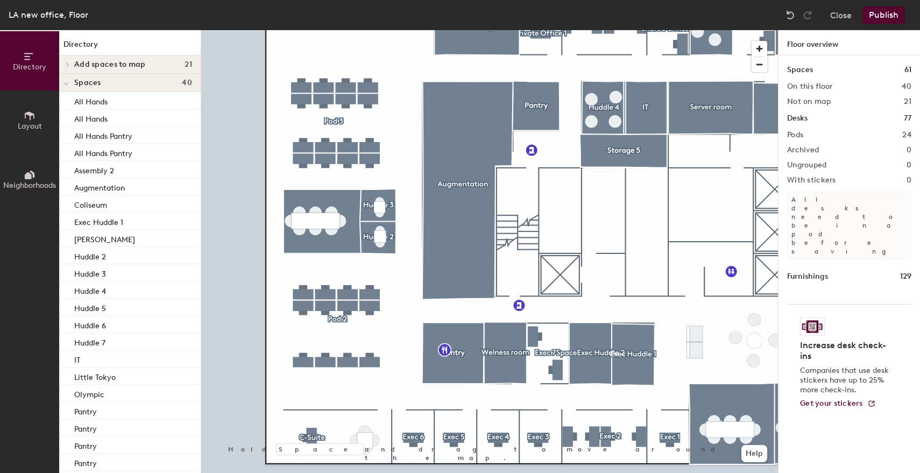
click at [886, 18] on button "Publish" at bounding box center [884, 14] width 43 height 17
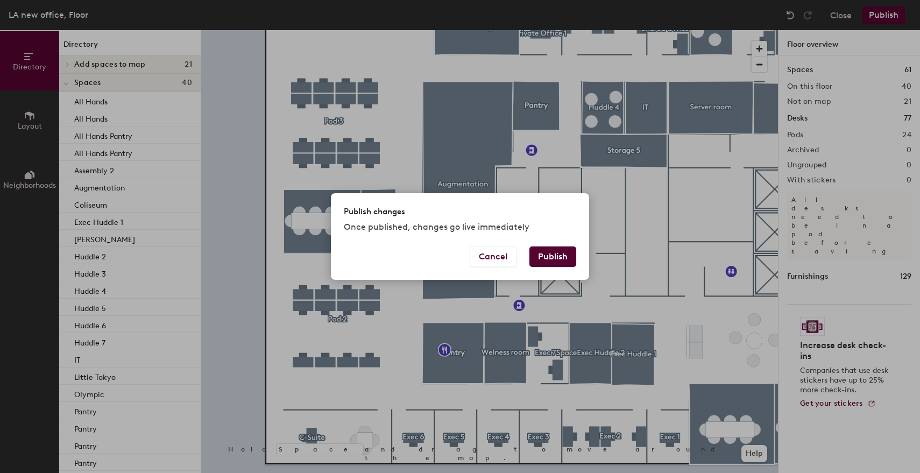
click at [558, 257] on button "Publish" at bounding box center [553, 256] width 47 height 20
